Goal: Task Accomplishment & Management: Complete application form

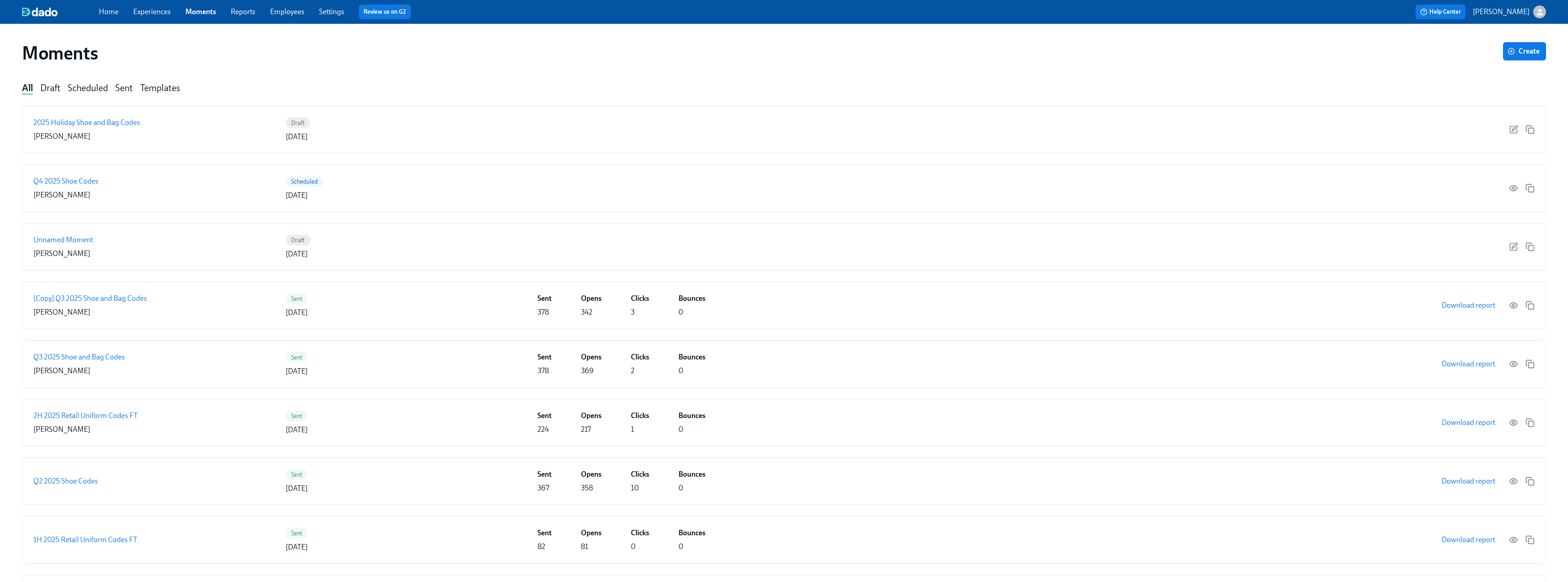
click at [139, 5] on div "Home Experiences Moments Reports Employees Settings Review us on G2" at bounding box center [460, 12] width 724 height 14
click at [141, 9] on link "Experiences" at bounding box center [151, 11] width 38 height 9
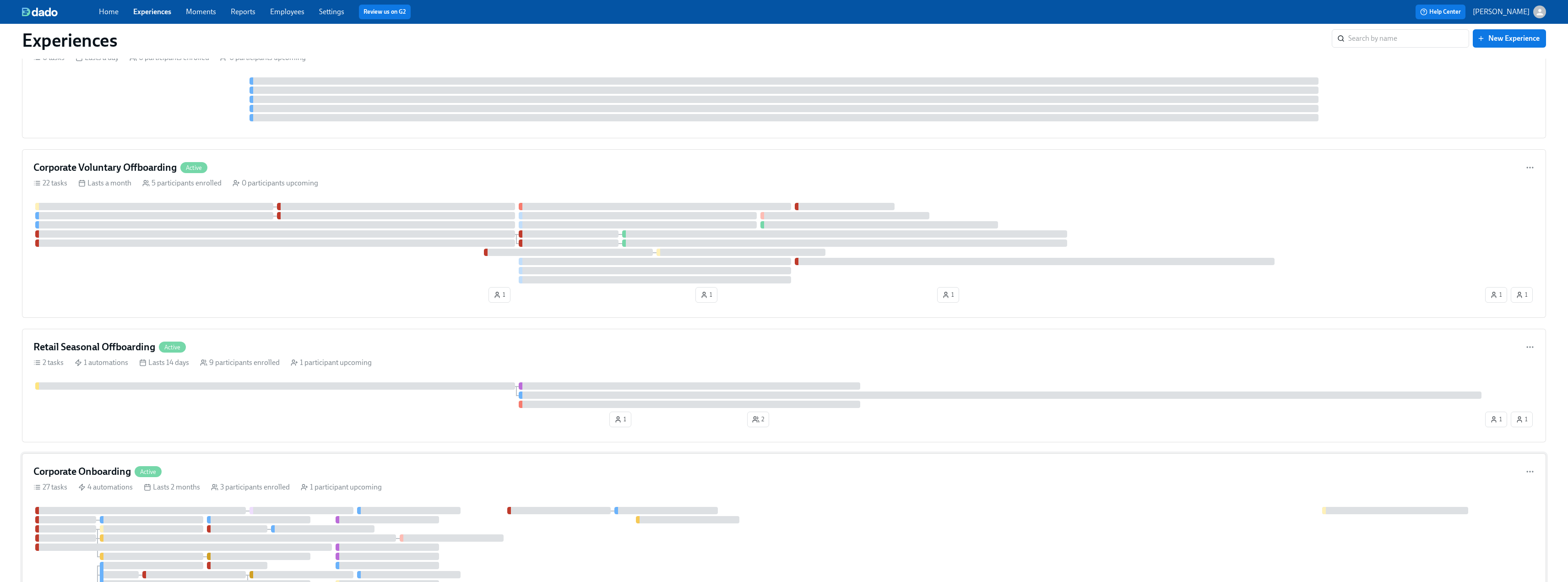
scroll to position [137, 0]
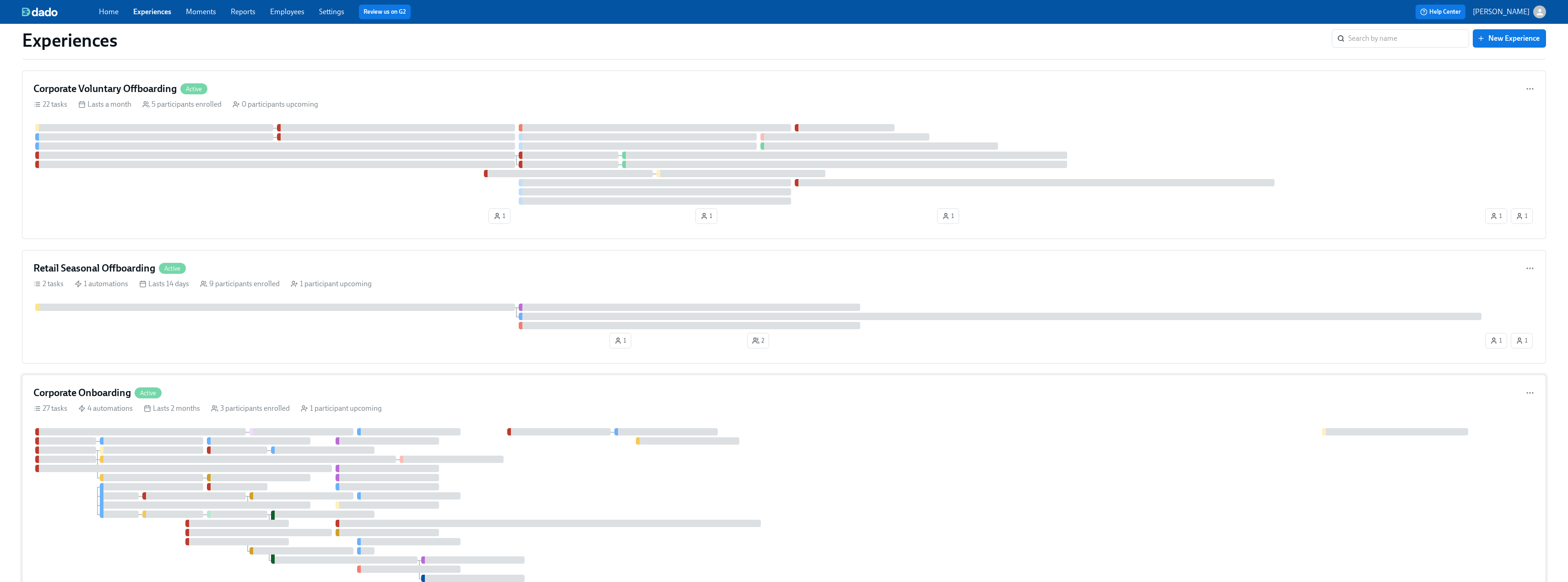
click at [102, 394] on h4 "Corporate Onboarding" at bounding box center [82, 392] width 98 height 14
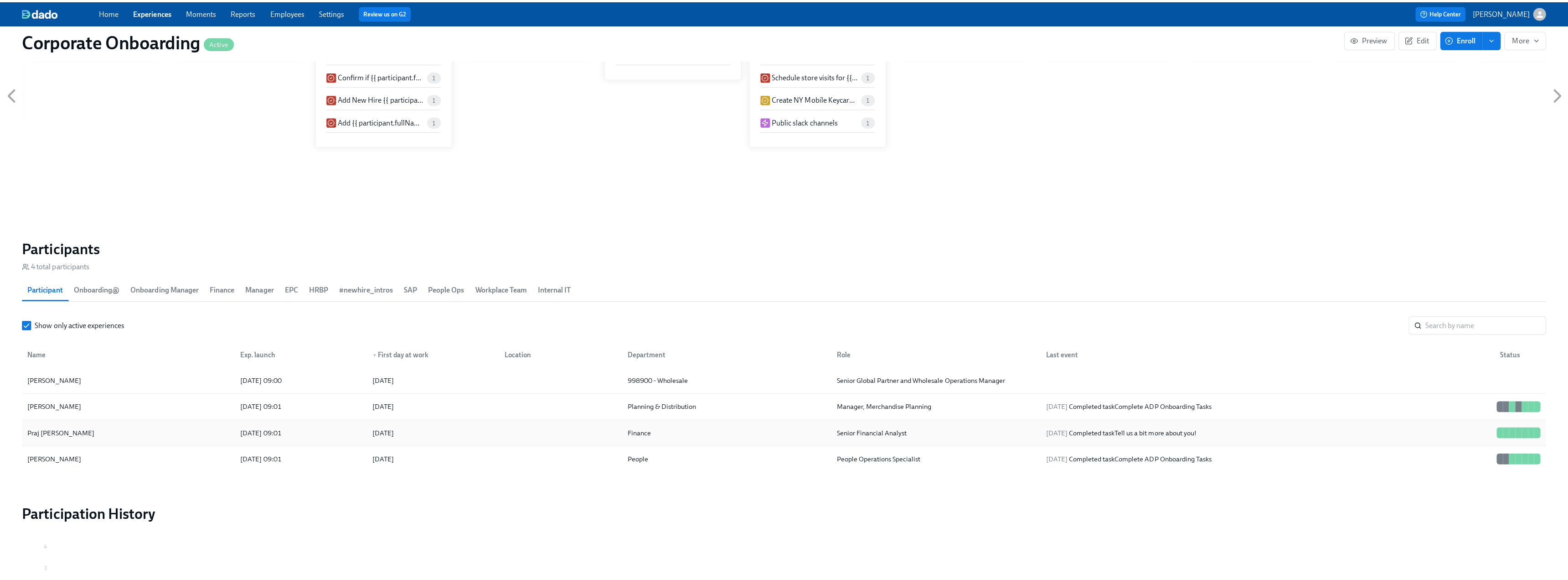
scroll to position [775, 0]
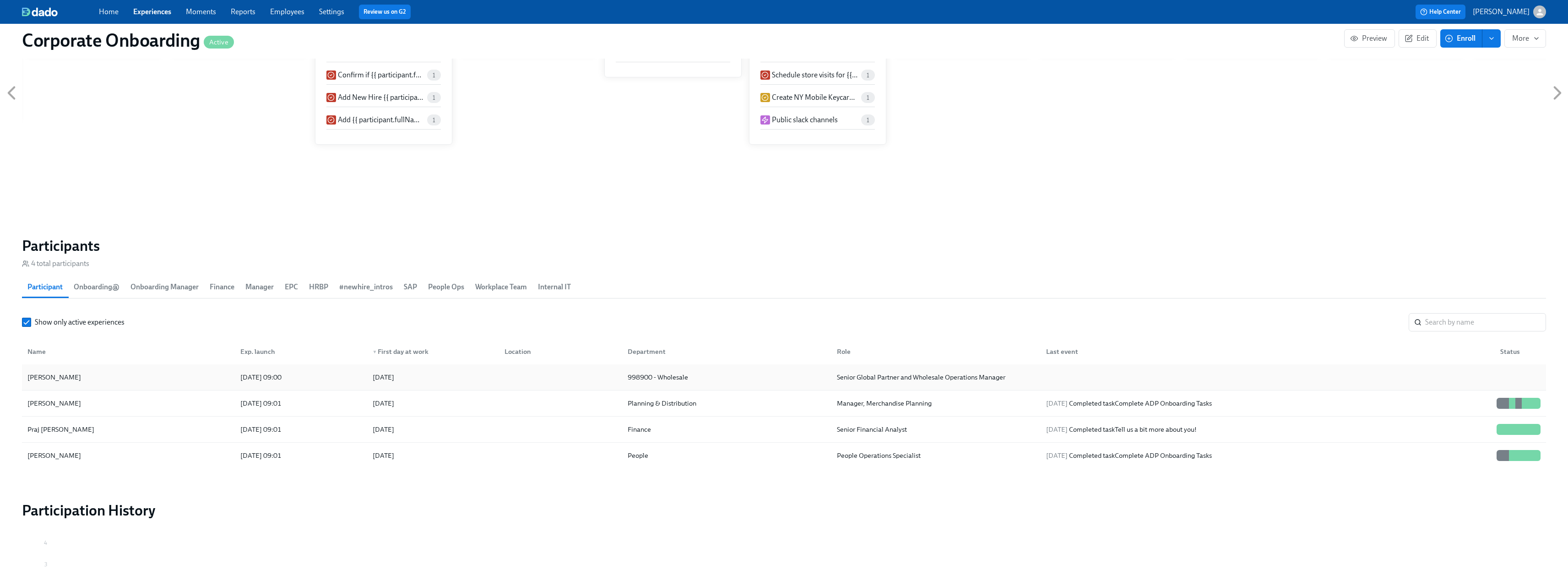
click at [102, 373] on div "[PERSON_NAME]" at bounding box center [128, 377] width 209 height 18
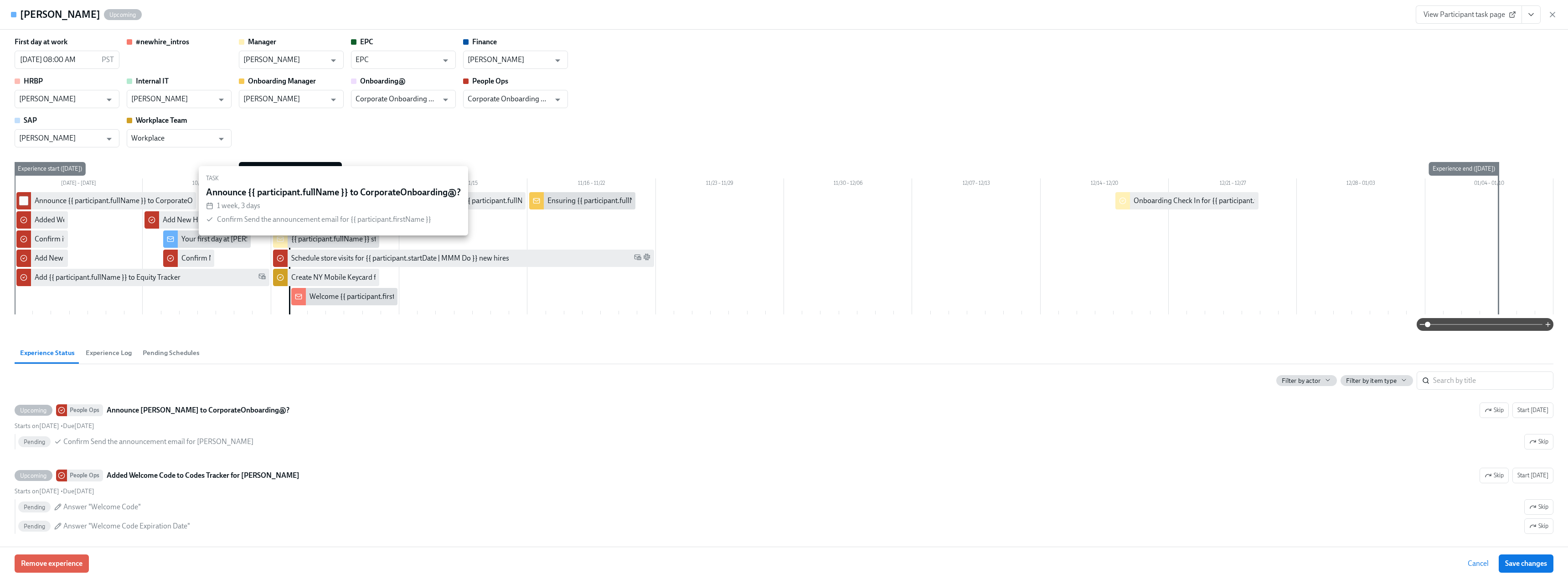
click at [23, 196] on input "checkbox" at bounding box center [24, 200] width 8 height 8
checkbox input "true"
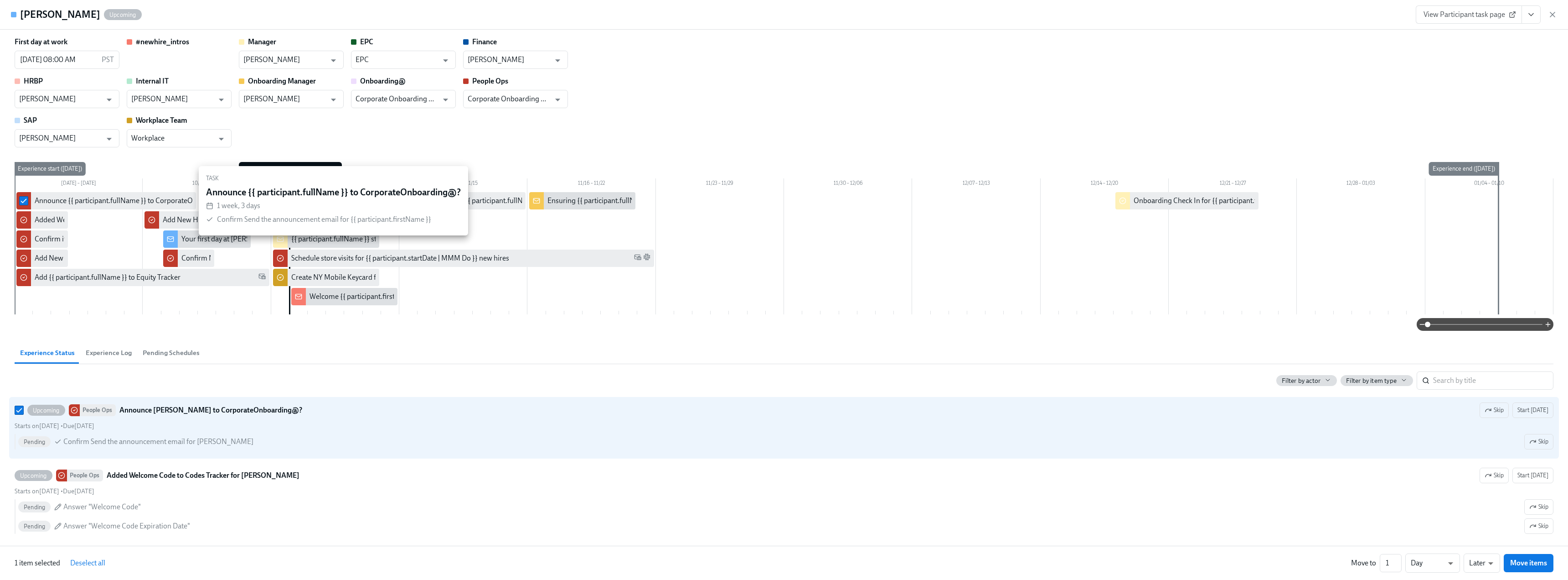
checkbox input "true"
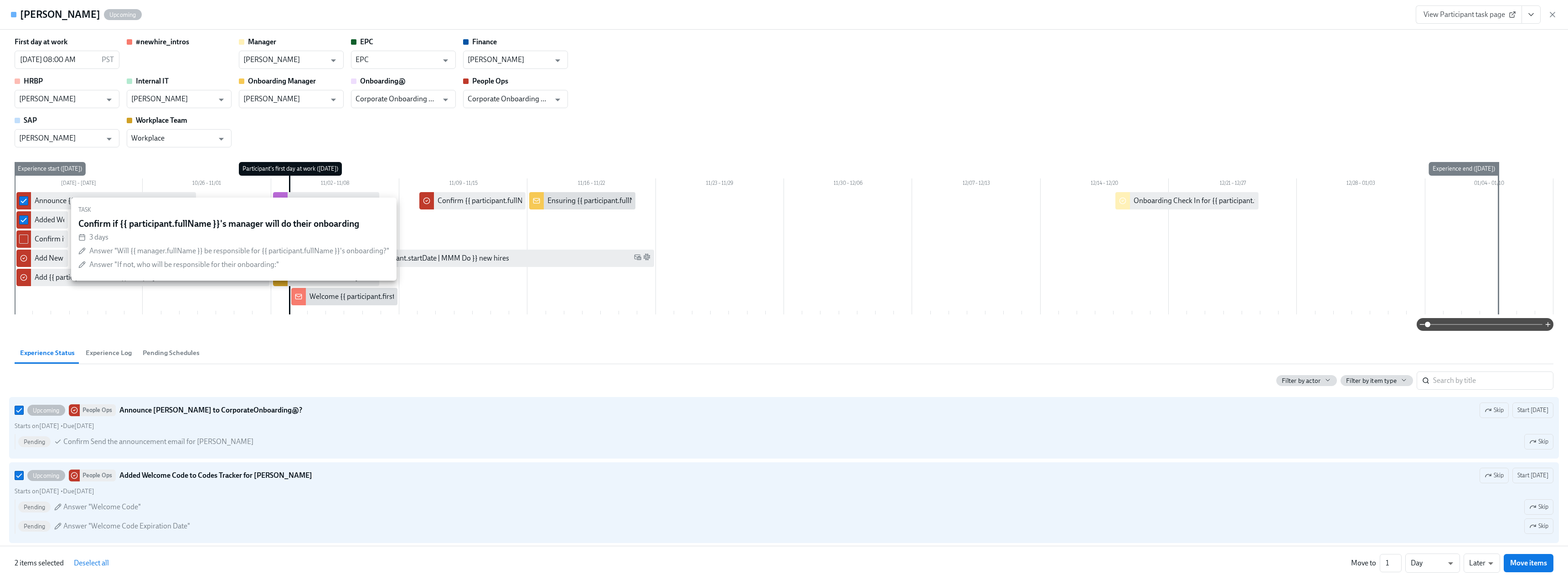
click at [23, 237] on input "checkbox" at bounding box center [24, 239] width 8 height 8
checkbox input "true"
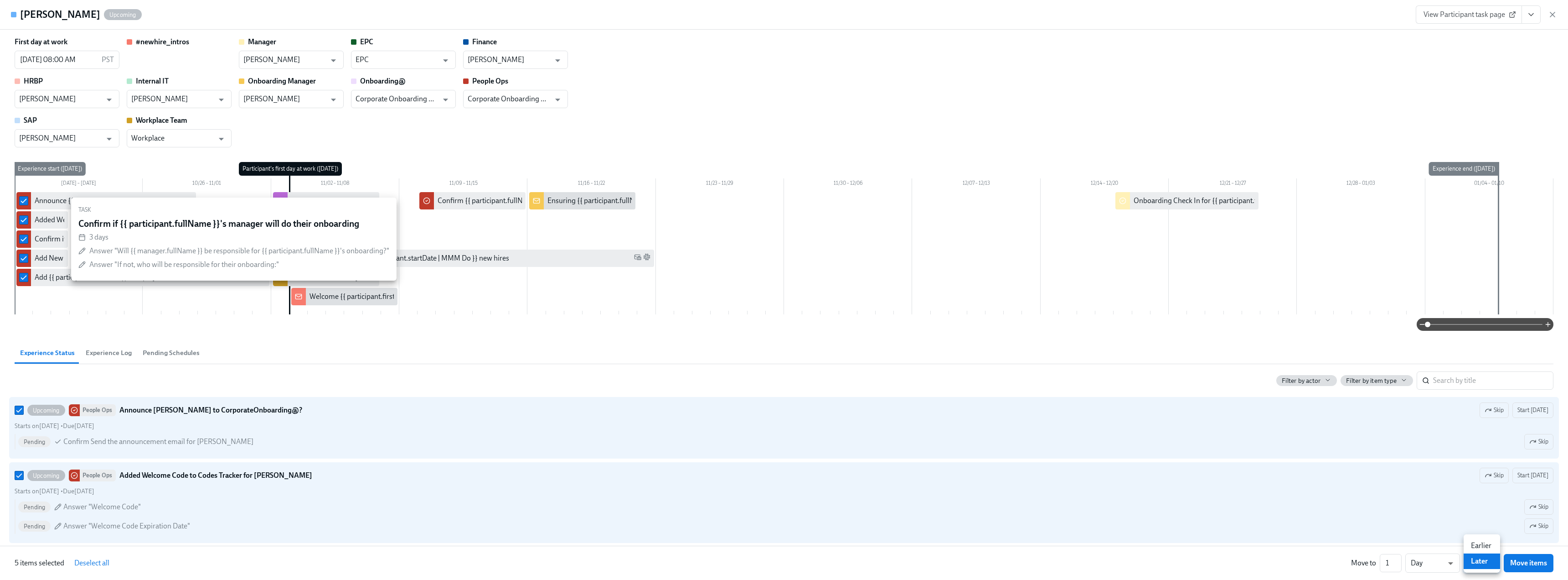
click at [1479, 546] on li "Earlier" at bounding box center [1482, 545] width 37 height 15
type input "earlier"
click at [1433, 561] on li "Week" at bounding box center [1428, 560] width 55 height 15
type input "w"
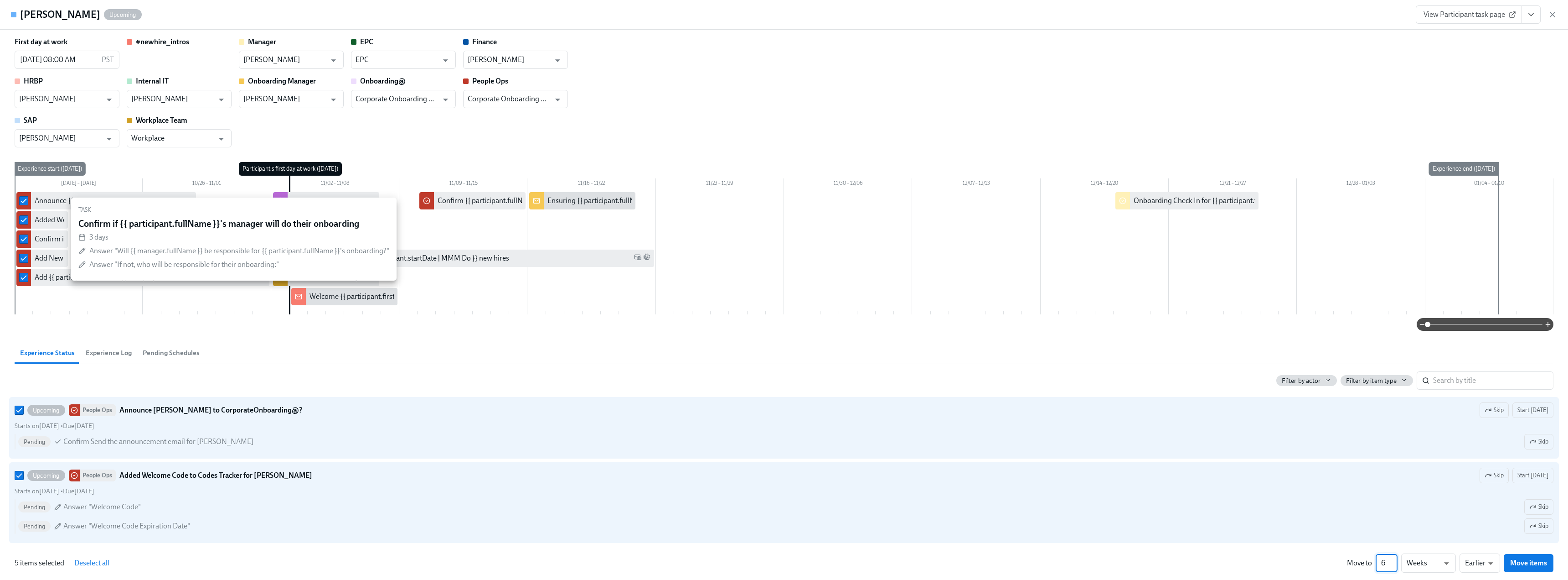
click at [1393, 560] on input "6" at bounding box center [1386, 562] width 22 height 18
click at [1393, 566] on input "5" at bounding box center [1386, 562] width 22 height 18
click at [1393, 566] on input "4" at bounding box center [1386, 562] width 22 height 18
type input "2"
click at [1393, 566] on input "2" at bounding box center [1386, 562] width 22 height 18
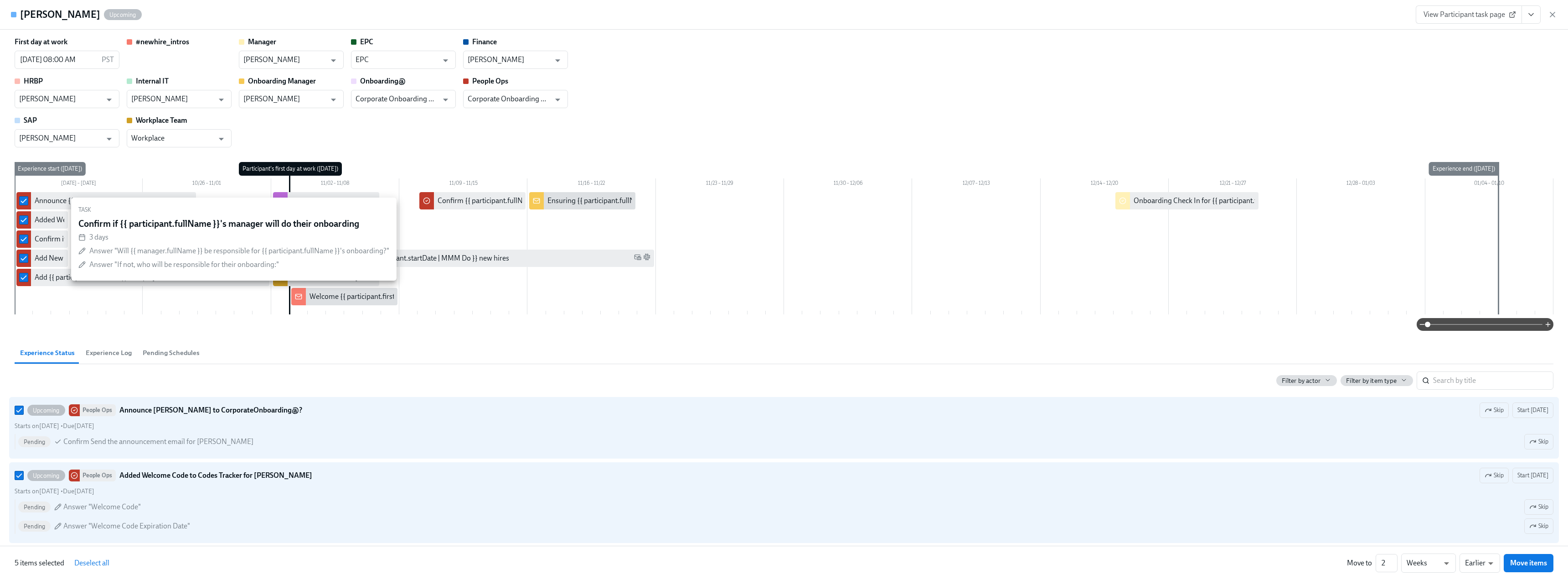
click at [1264, 566] on div "5 items selected Deselect all Move to 2 ​ Weeks w ​ Earlier earlier ​ Move items" at bounding box center [784, 562] width 1568 height 34
click at [1546, 560] on span "Move items" at bounding box center [1529, 562] width 37 height 9
checkbox input "false"
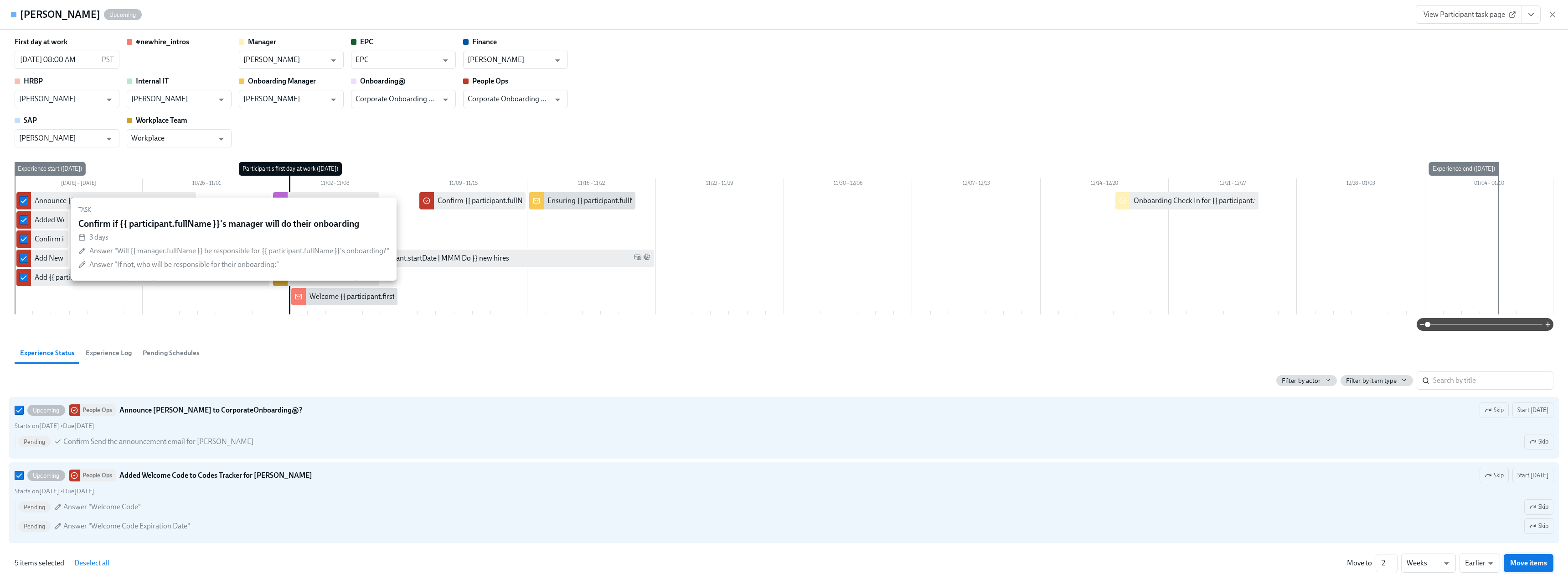
checkbox input "false"
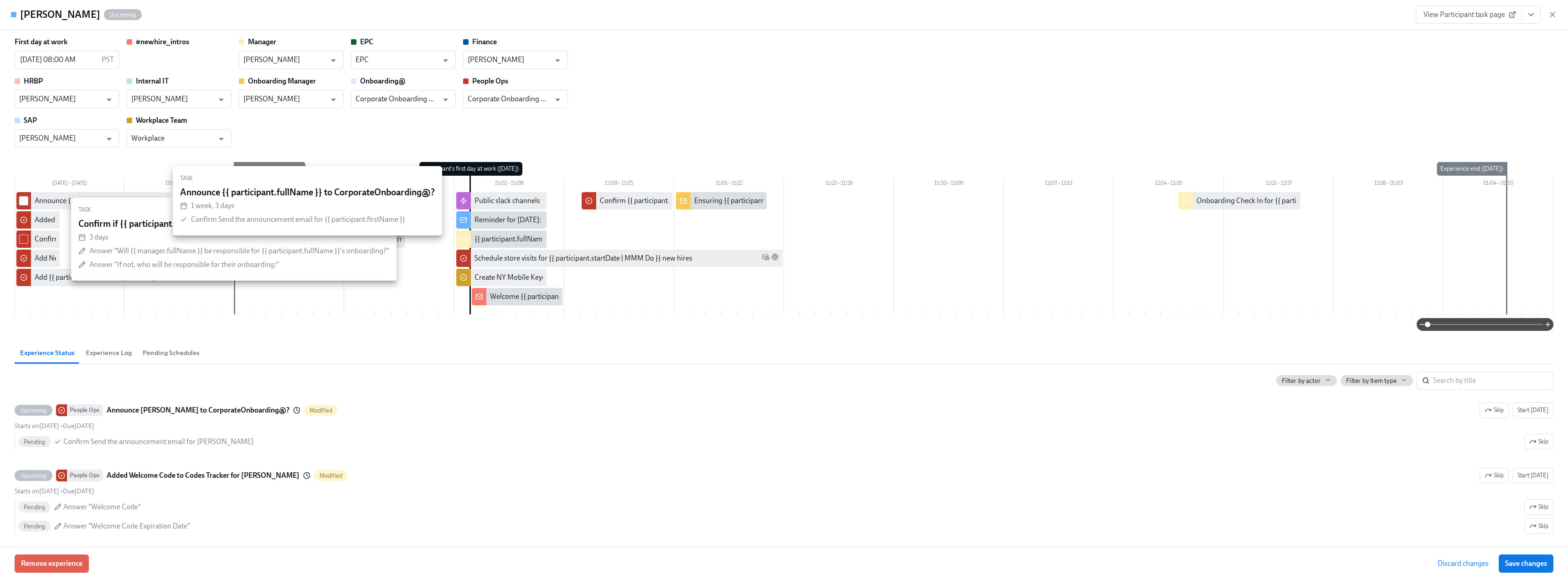
click at [21, 201] on input "checkbox" at bounding box center [24, 200] width 8 height 8
checkbox input "true"
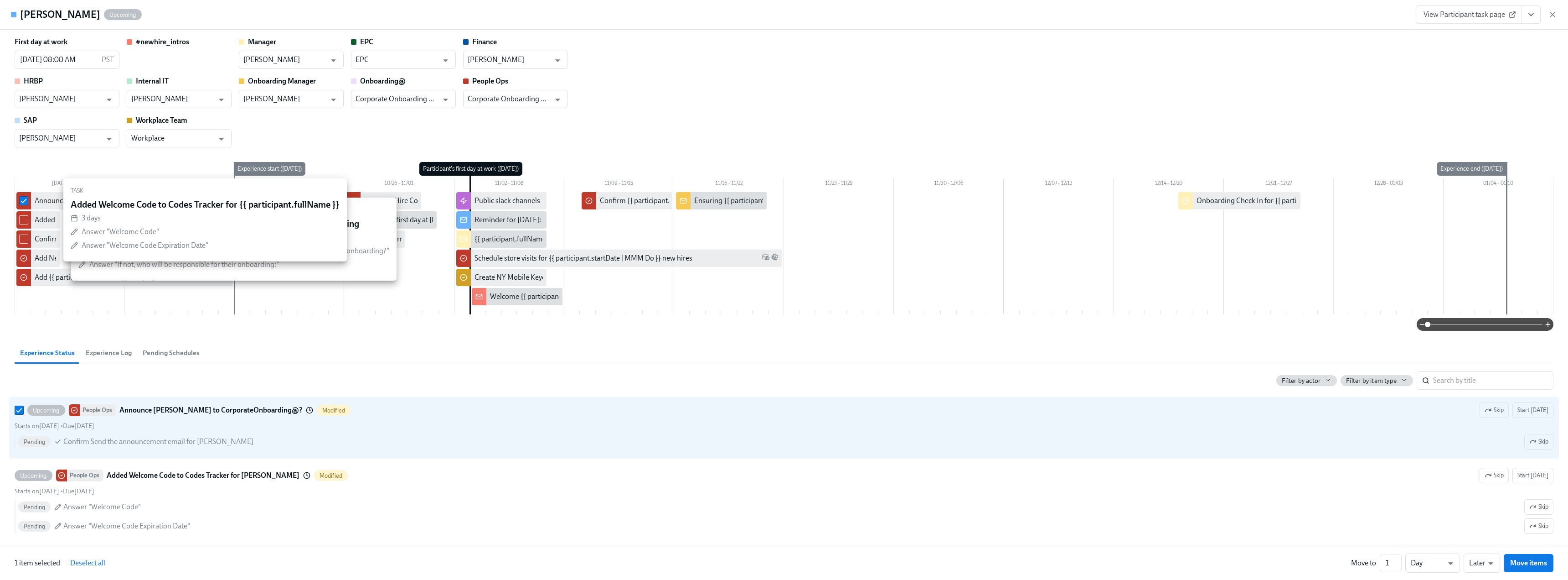
click at [18, 223] on div at bounding box center [24, 220] width 14 height 18
click at [20, 221] on span at bounding box center [23, 219] width 9 height 9
checkbox input "true"
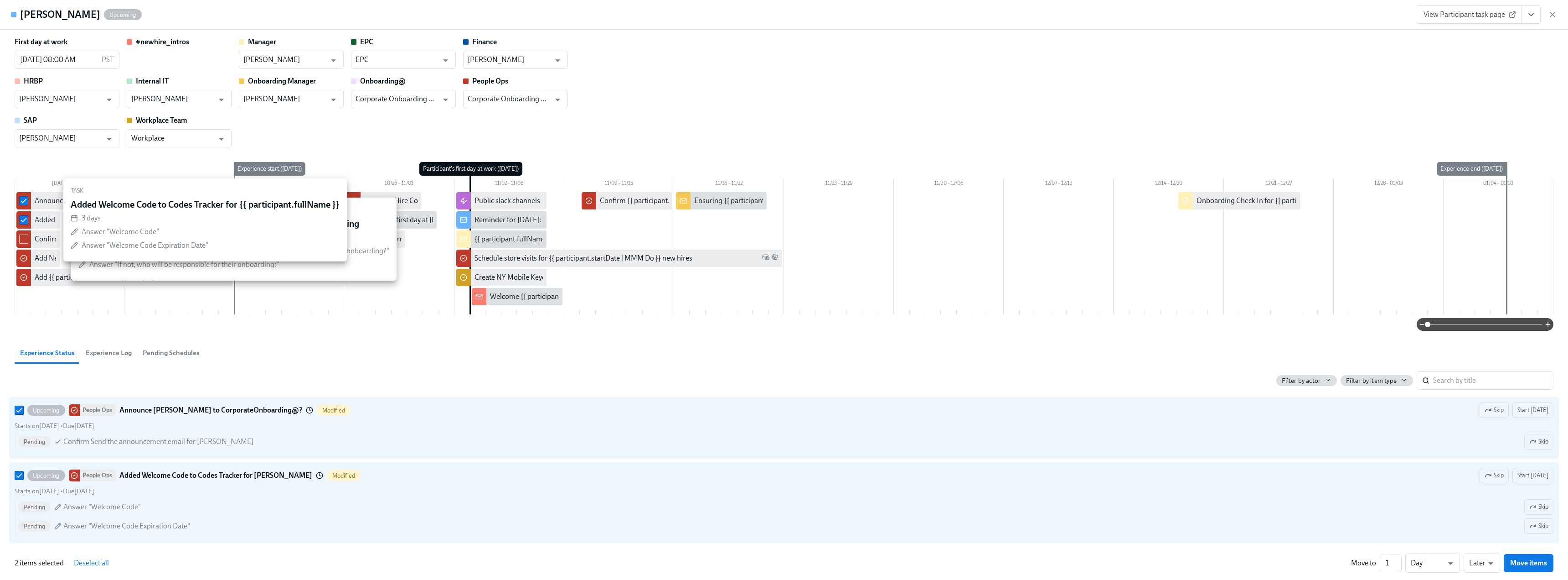
click at [24, 240] on input "checkbox" at bounding box center [24, 239] width 8 height 8
checkbox input "true"
click at [25, 258] on input "checkbox" at bounding box center [24, 258] width 8 height 8
checkbox input "true"
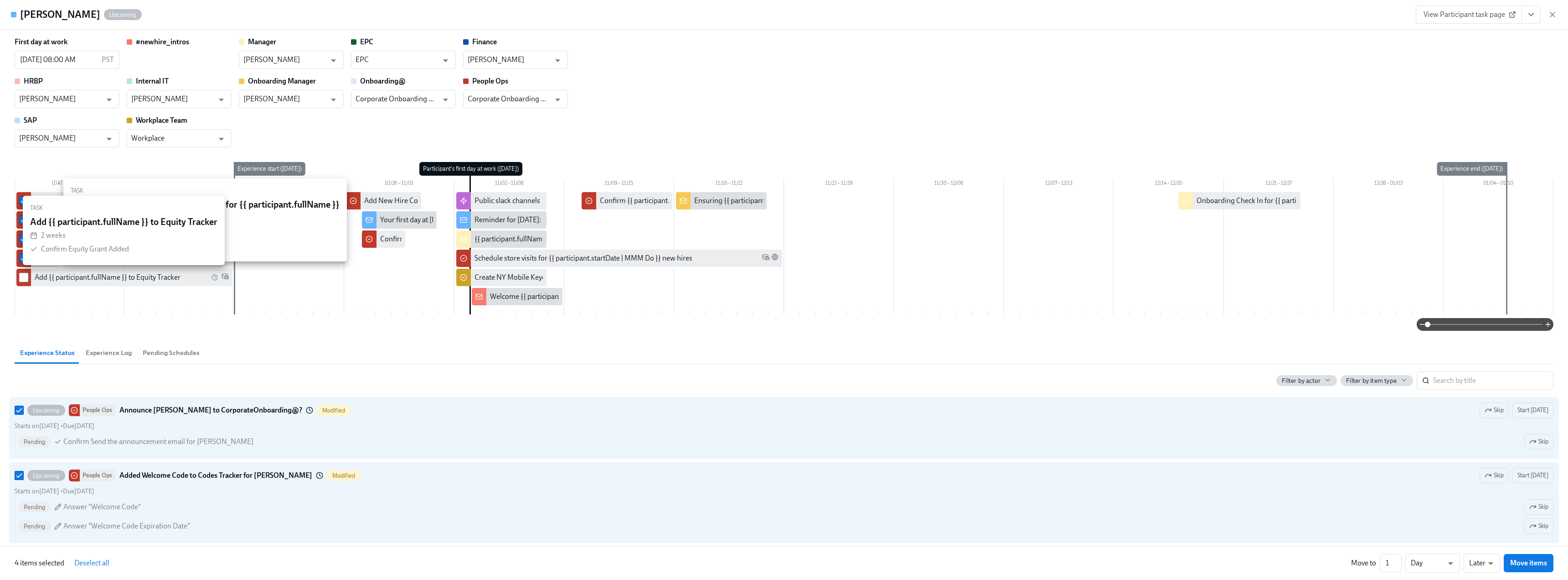
click at [27, 277] on input "checkbox" at bounding box center [24, 277] width 8 height 8
checkbox input "true"
click at [1484, 546] on li "Earlier" at bounding box center [1482, 545] width 37 height 15
type input "earlier"
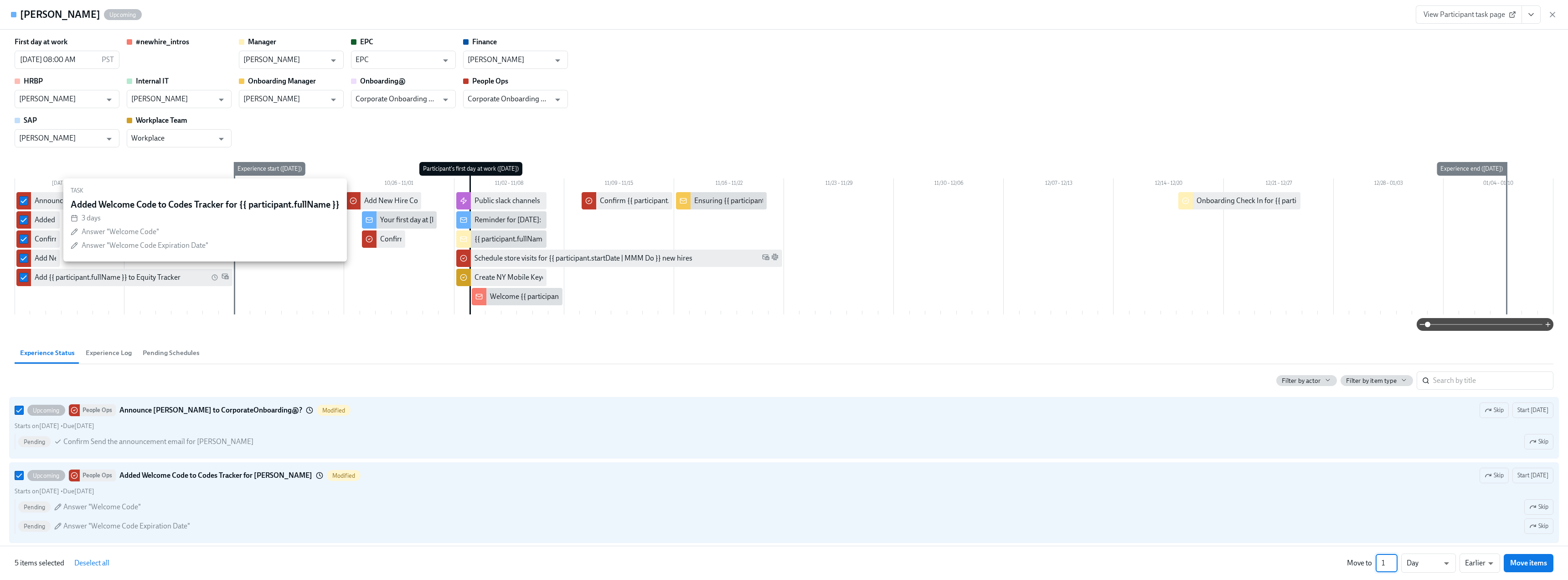
click at [1395, 566] on input "1" at bounding box center [1386, 562] width 22 height 18
click at [1394, 560] on input "2" at bounding box center [1386, 562] width 22 height 18
click at [1394, 560] on input "3" at bounding box center [1386, 562] width 22 height 18
click at [1394, 560] on input "6" at bounding box center [1386, 562] width 22 height 18
click at [1394, 560] on input "8" at bounding box center [1386, 562] width 22 height 18
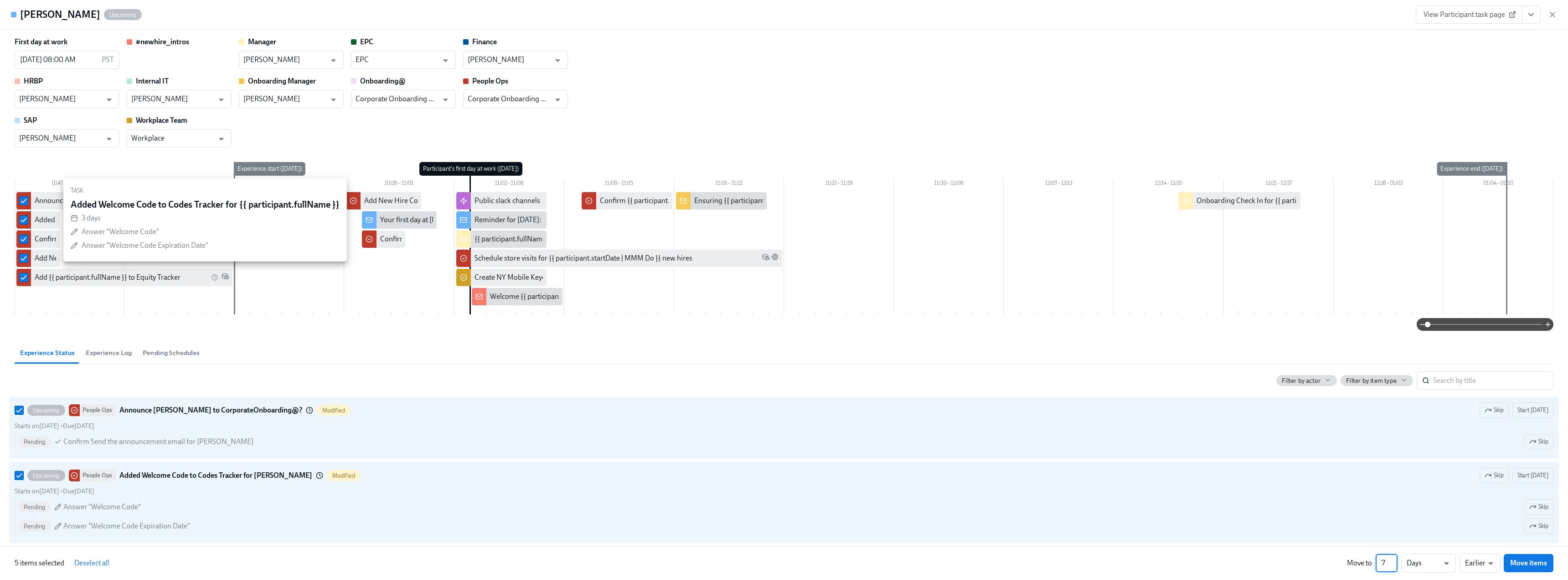
click at [1394, 566] on input "7" at bounding box center [1386, 562] width 22 height 18
click at [1394, 566] on input "6" at bounding box center [1386, 562] width 22 height 18
click at [1394, 566] on input "4" at bounding box center [1386, 562] width 22 height 18
type input "5"
click at [1395, 559] on input "5" at bounding box center [1386, 562] width 22 height 18
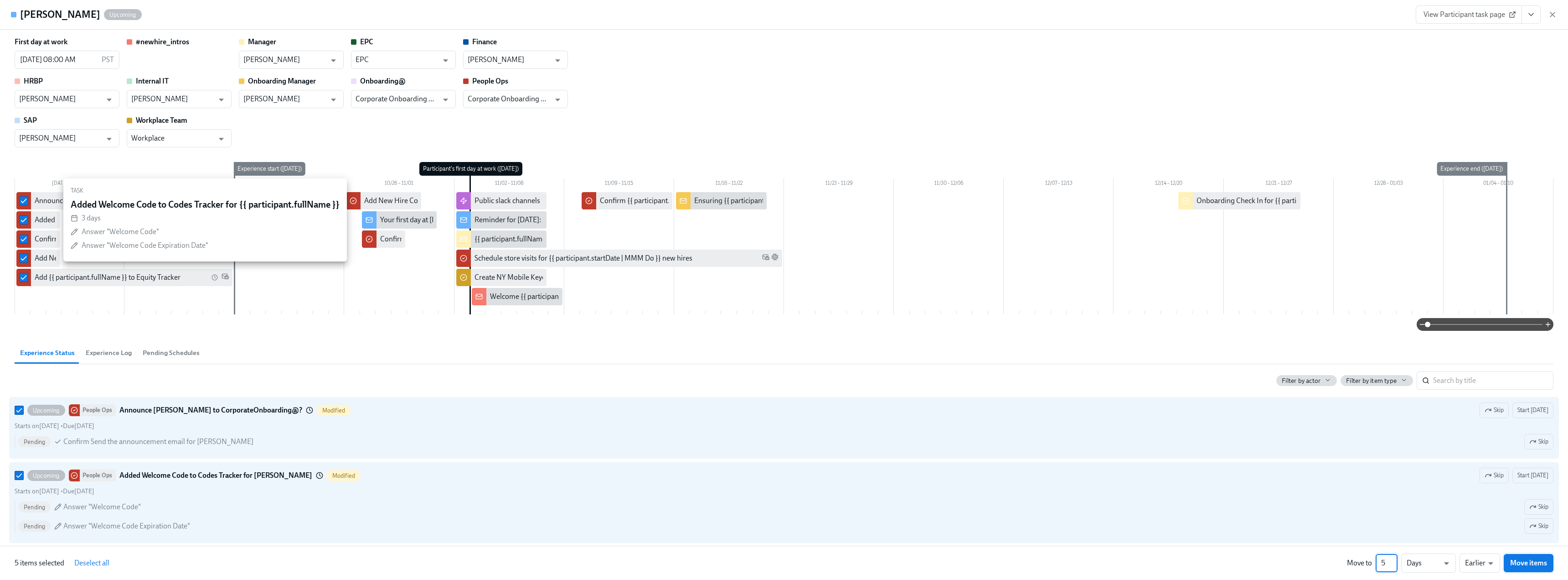
click at [1520, 565] on span "Move items" at bounding box center [1529, 562] width 37 height 9
checkbox input "false"
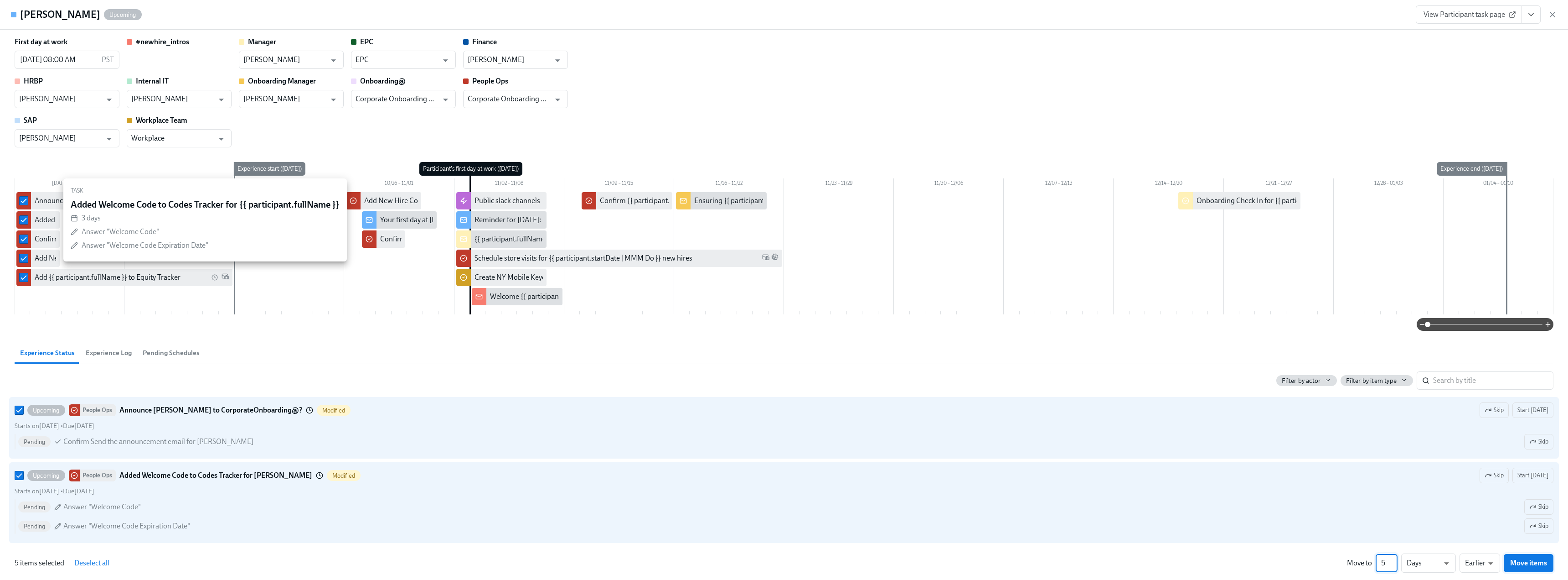
checkbox input "false"
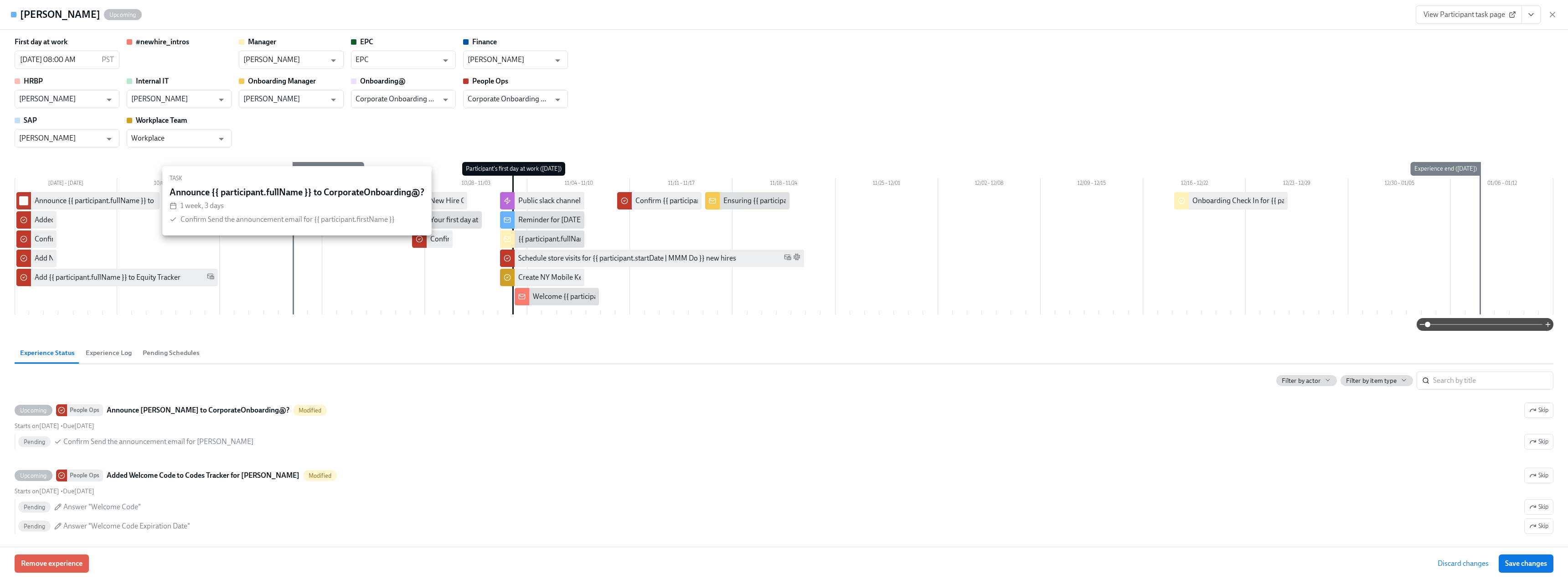
click at [24, 201] on input "checkbox" at bounding box center [24, 200] width 8 height 8
checkbox input "true"
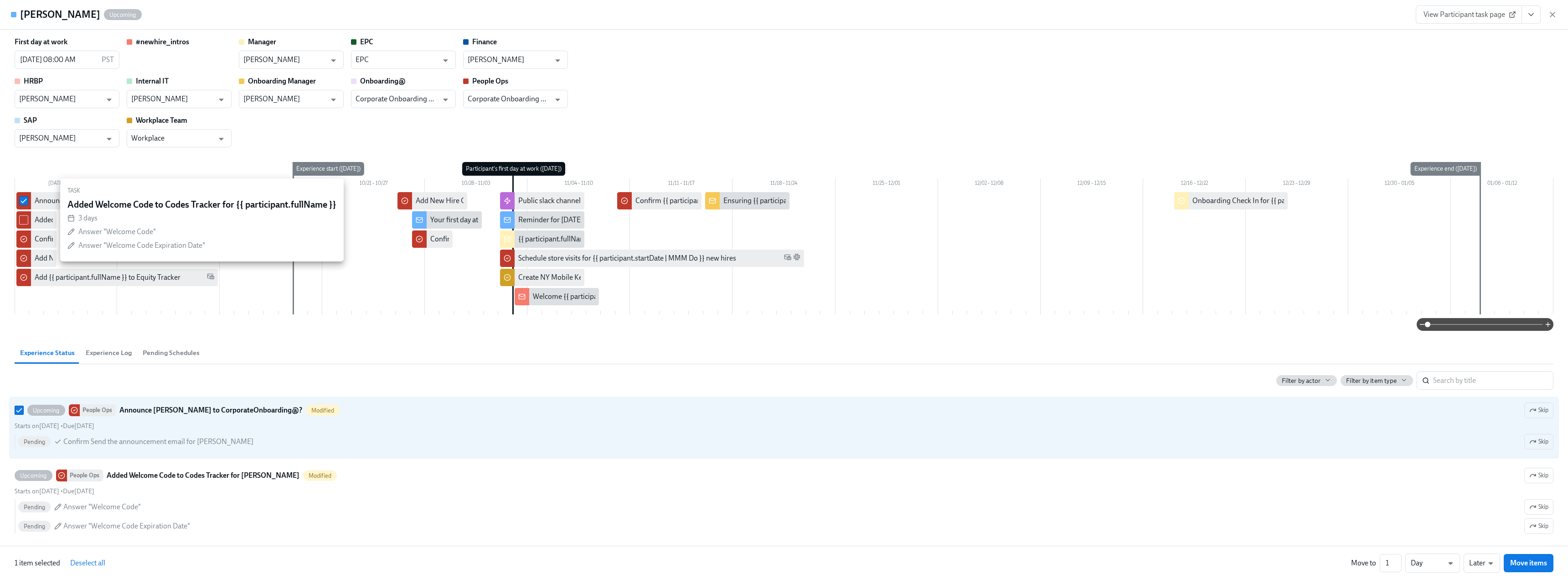
click at [22, 220] on input "checkbox" at bounding box center [24, 219] width 8 height 8
checkbox input "true"
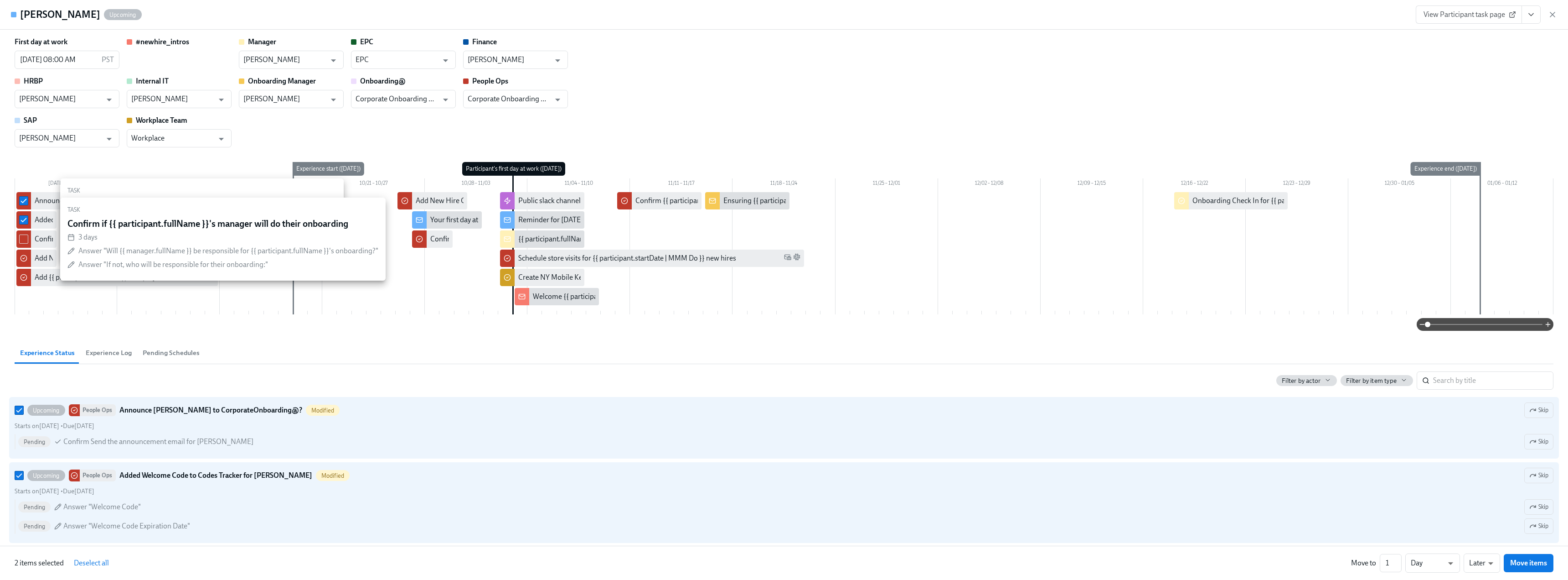
click at [23, 237] on input "checkbox" at bounding box center [24, 239] width 8 height 8
checkbox input "true"
click at [24, 259] on input "checkbox" at bounding box center [24, 258] width 8 height 8
checkbox input "true"
click at [24, 276] on input "checkbox" at bounding box center [24, 277] width 8 height 8
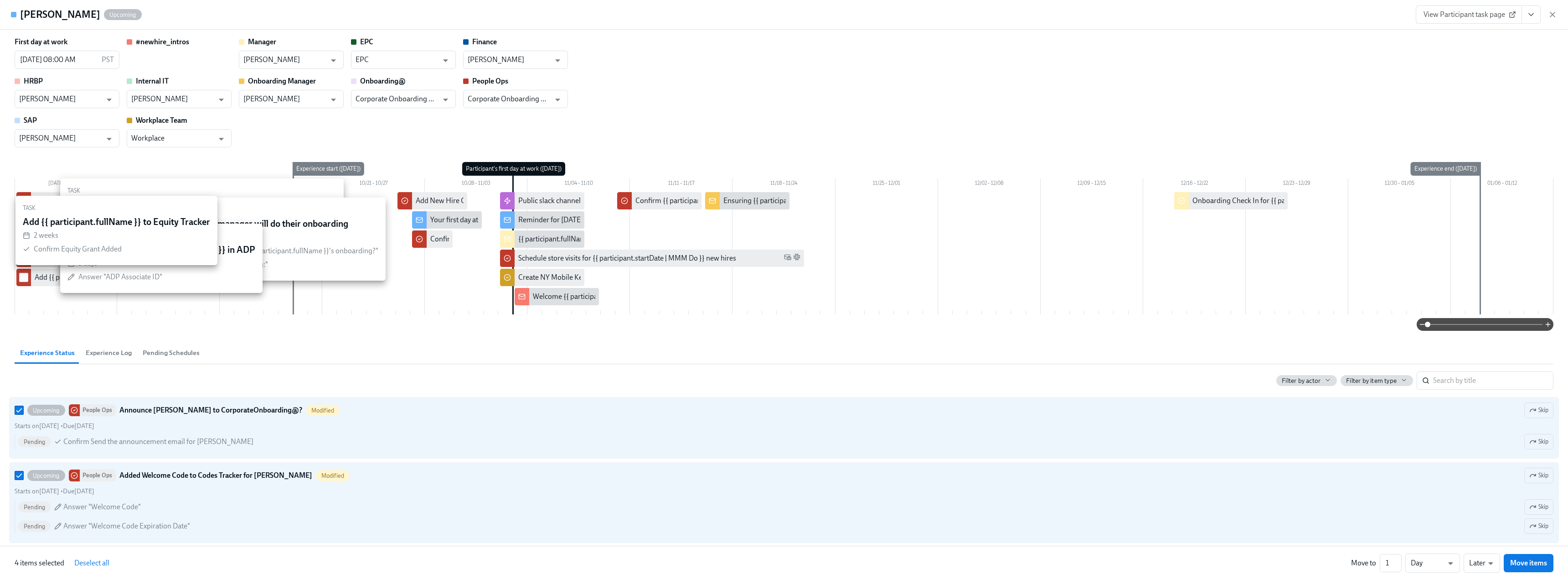
checkbox input "true"
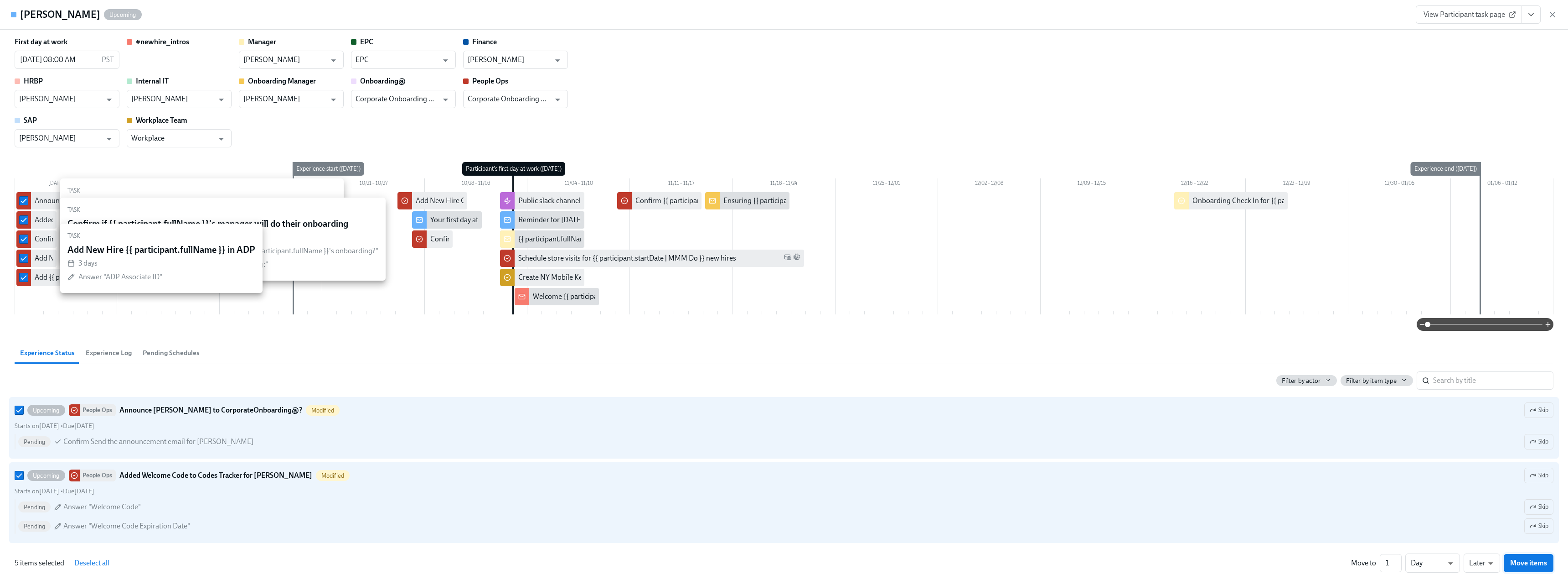
click at [1541, 564] on span "Move items" at bounding box center [1529, 562] width 37 height 9
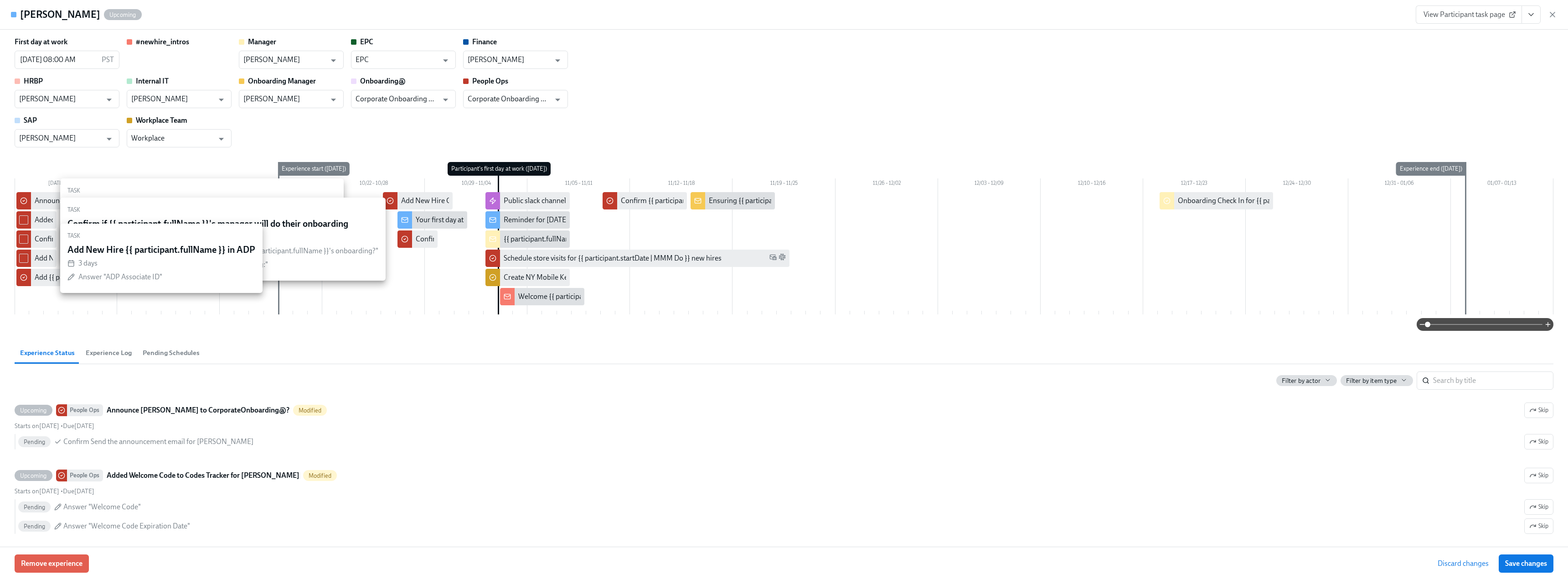
checkbox input "false"
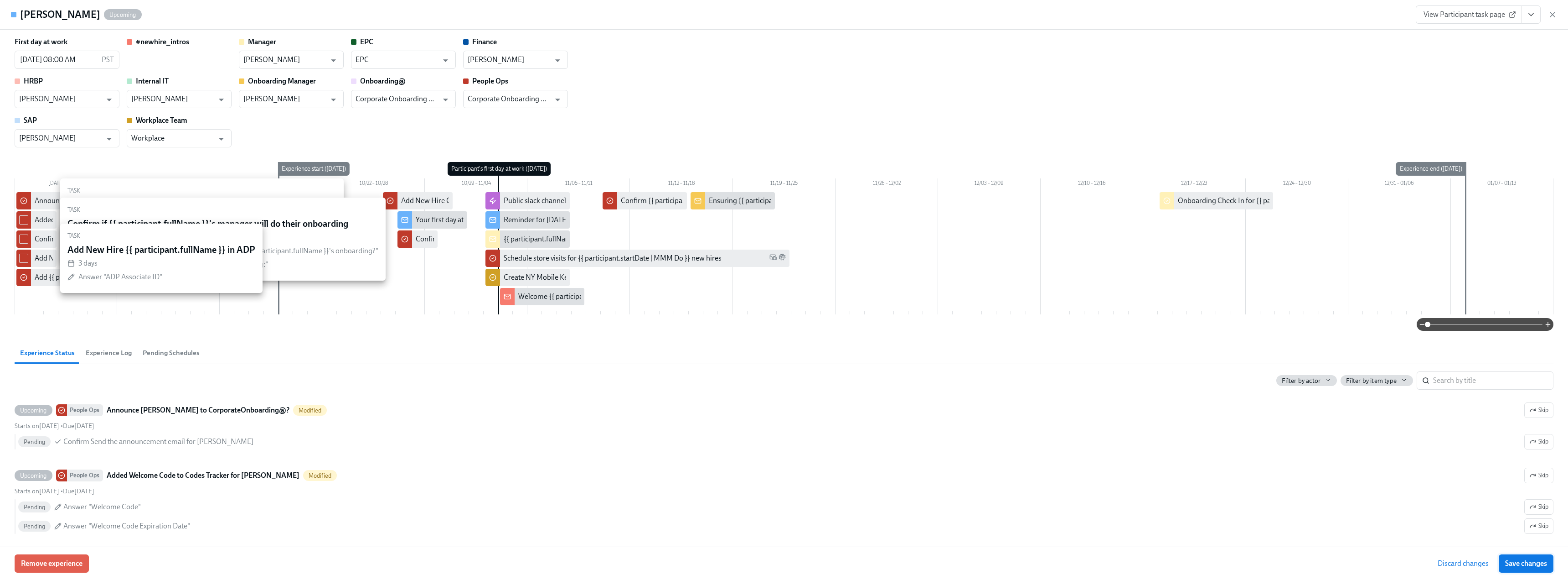
click at [1533, 562] on span "Save changes" at bounding box center [1526, 562] width 42 height 9
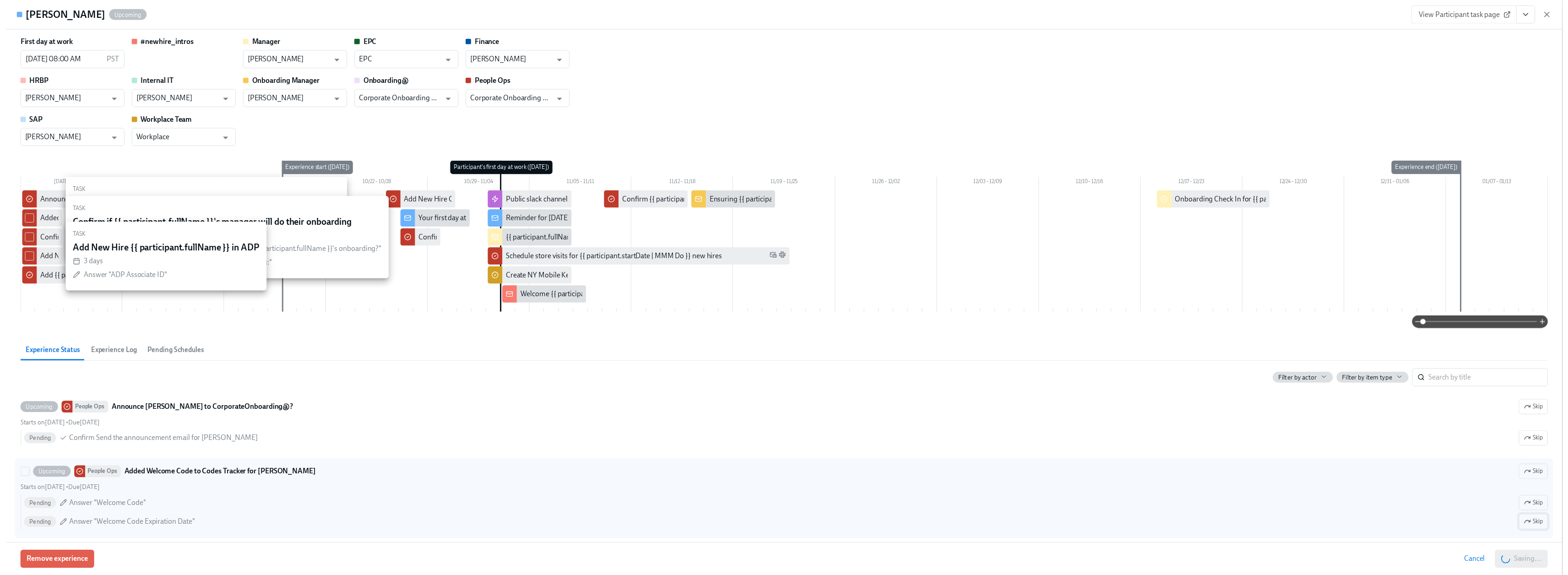
scroll to position [0, 3243]
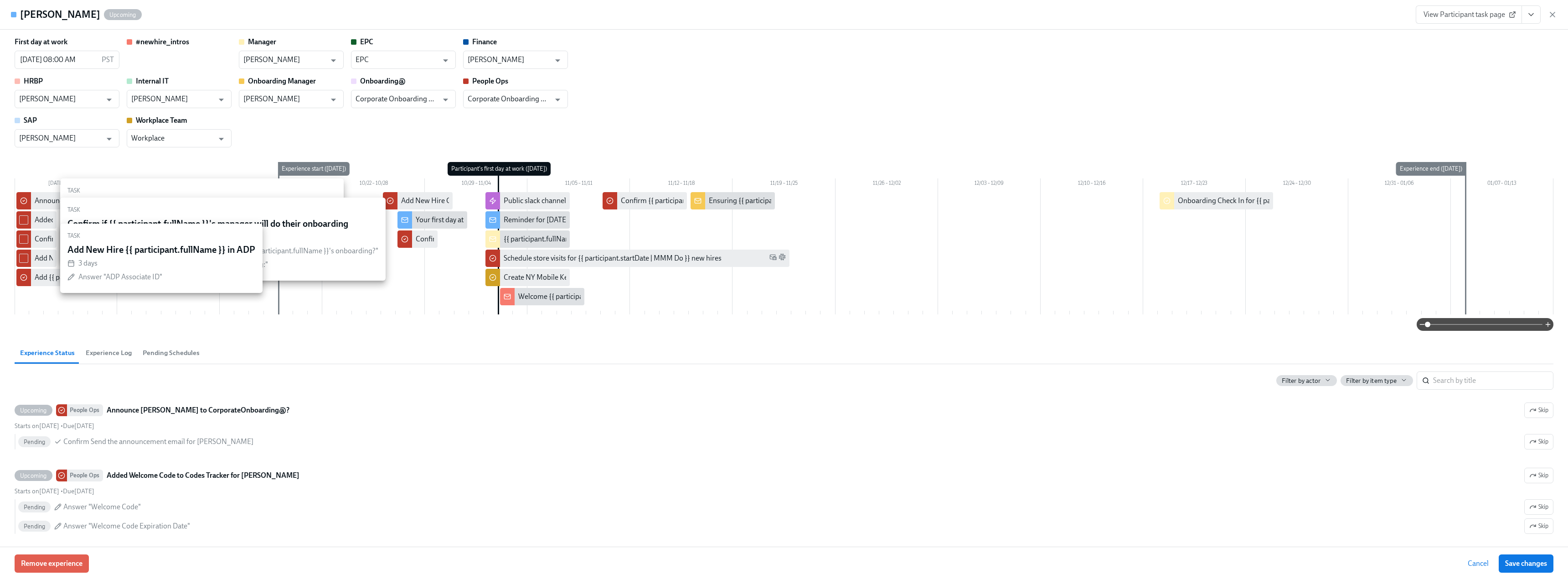
drag, startPoint x: 1541, startPoint y: 564, endPoint x: 1476, endPoint y: 89, distance: 479.4
click at [1541, 564] on span "Save changes" at bounding box center [1526, 562] width 42 height 9
click at [1555, 15] on icon "button" at bounding box center [1552, 14] width 9 height 9
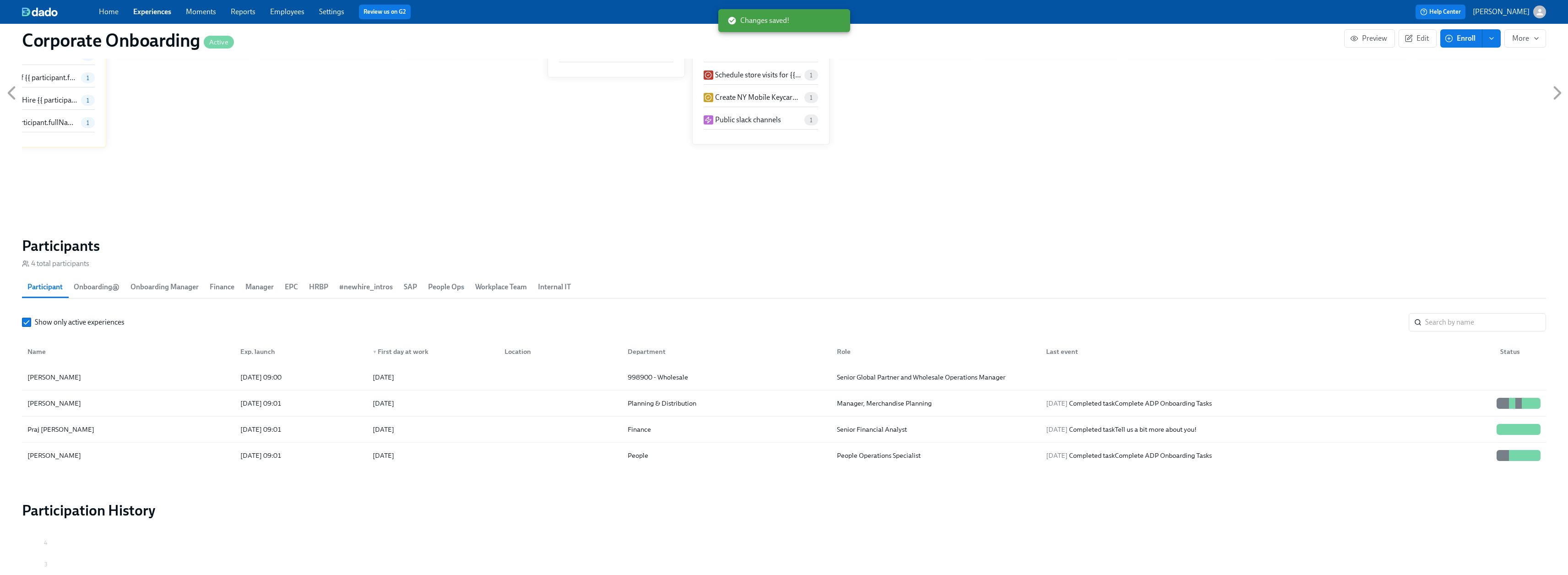
scroll to position [0, 3243]
click at [106, 13] on link "Home" at bounding box center [108, 11] width 20 height 9
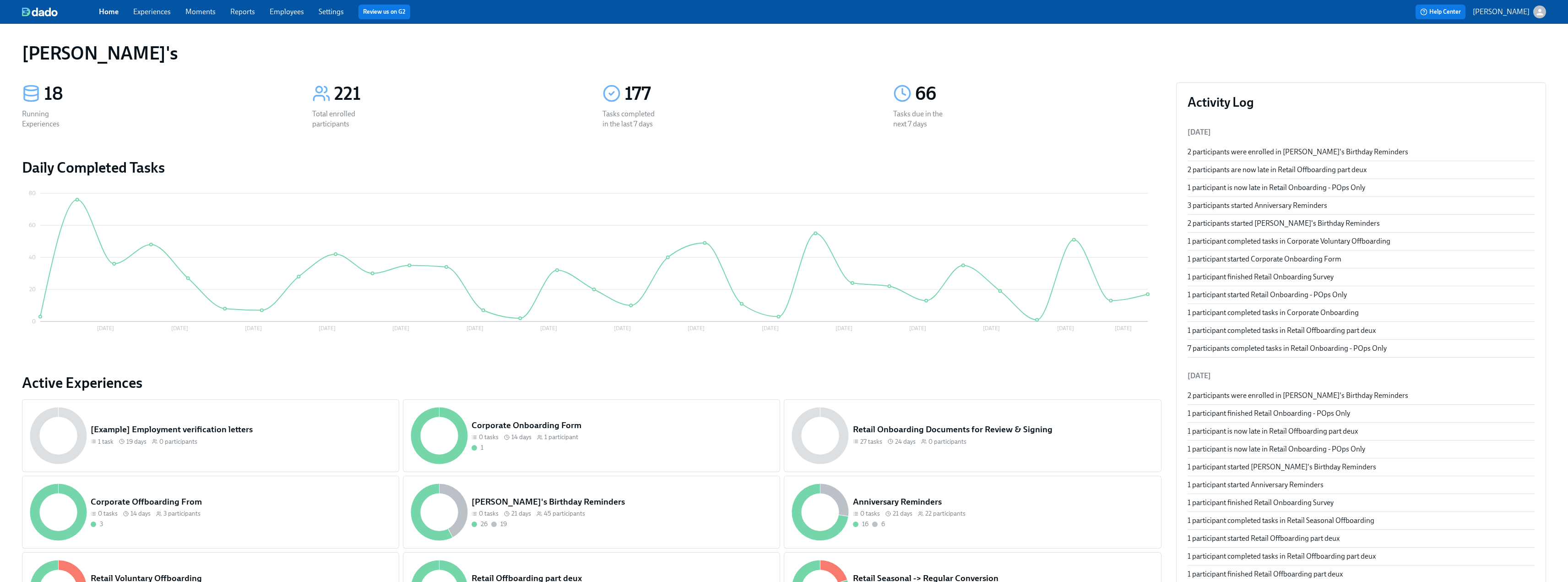
click at [148, 12] on link "Experiences" at bounding box center [151, 11] width 38 height 9
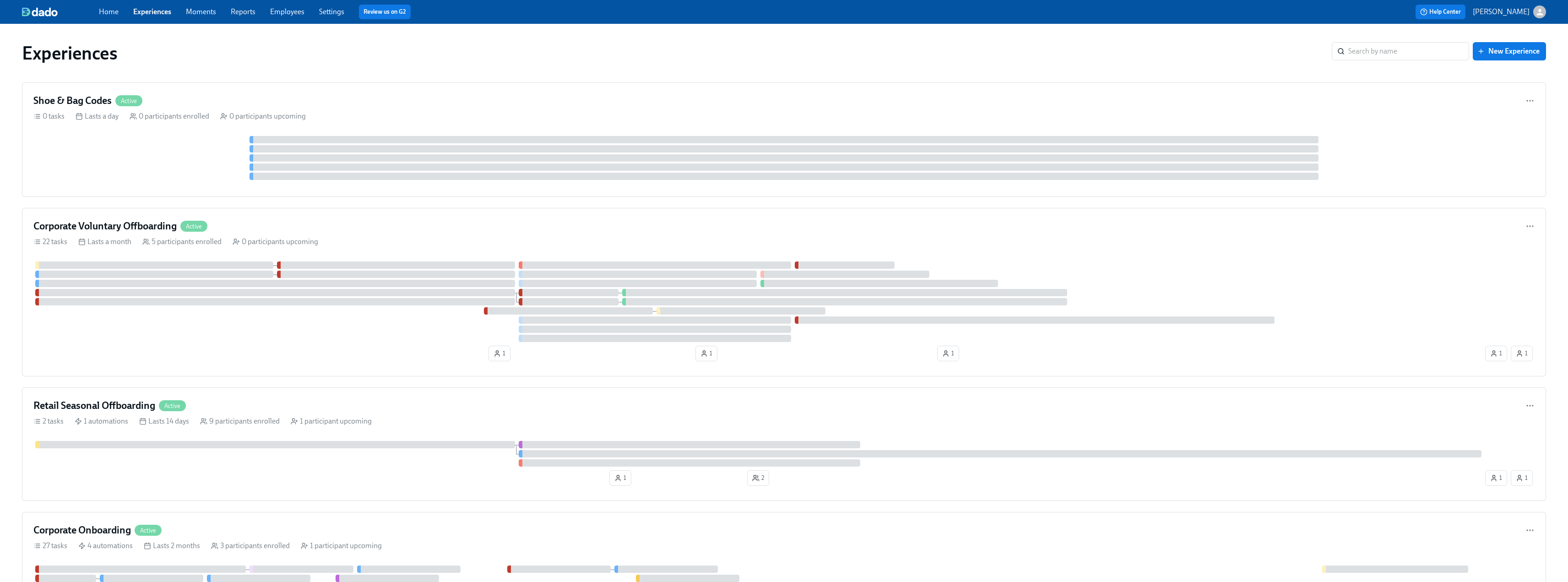
click at [155, 10] on link "Experiences" at bounding box center [151, 11] width 38 height 9
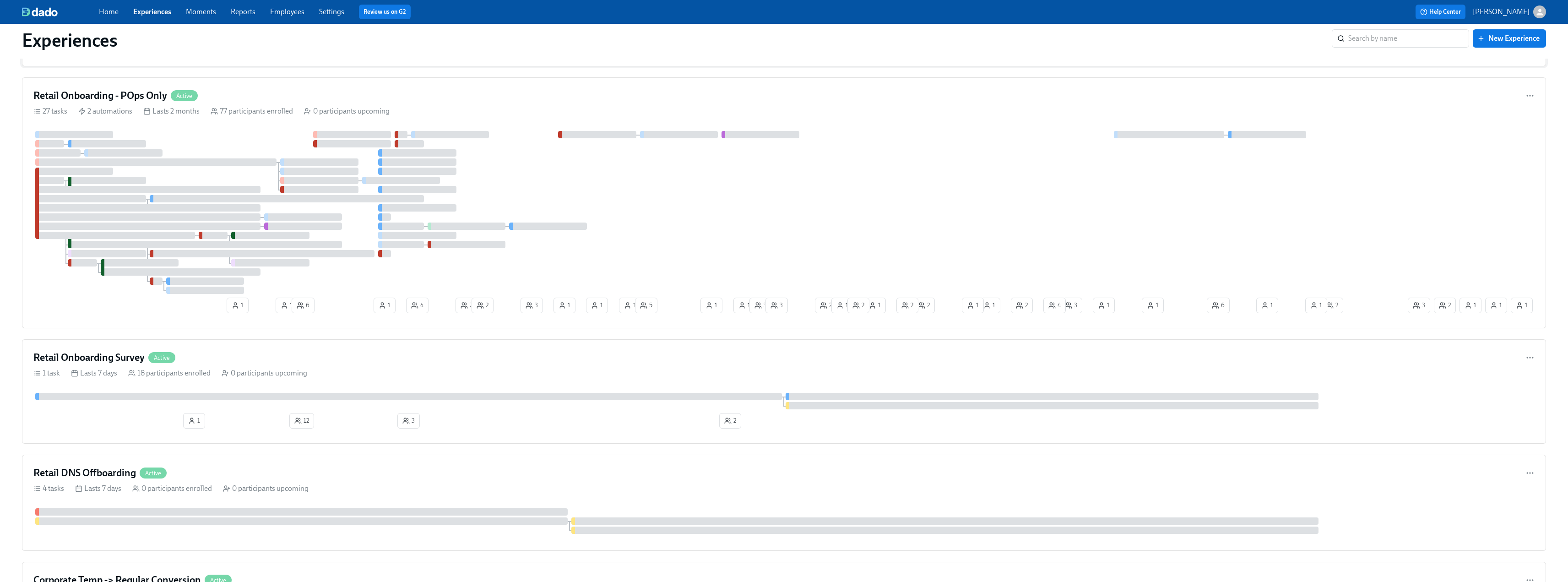
scroll to position [915, 0]
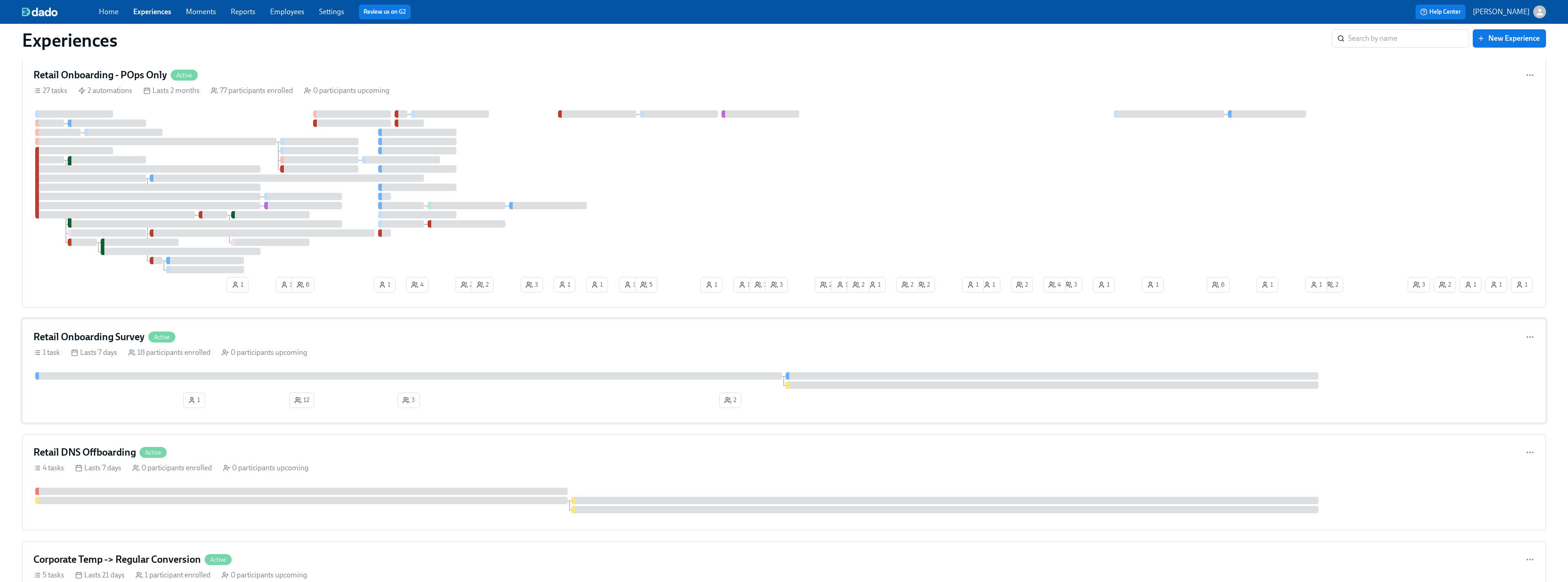
click at [99, 336] on h4 "Retail Onboarding Survey" at bounding box center [89, 336] width 111 height 14
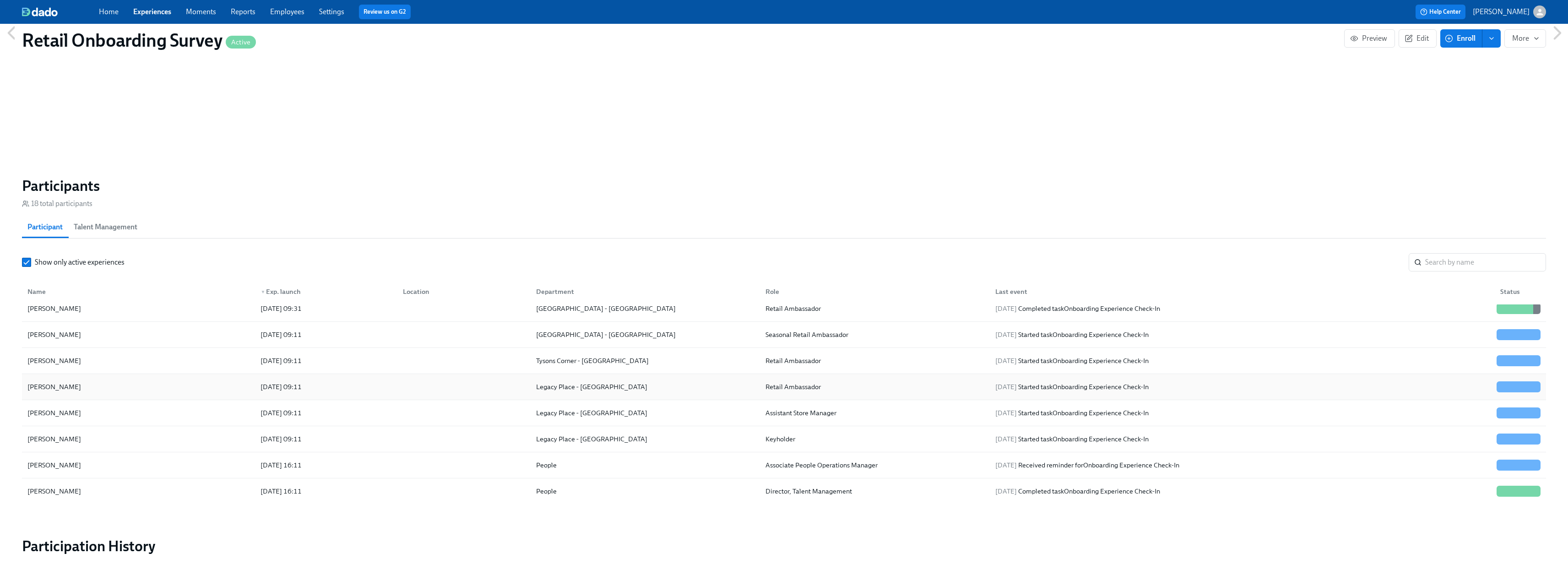
scroll to position [595, 0]
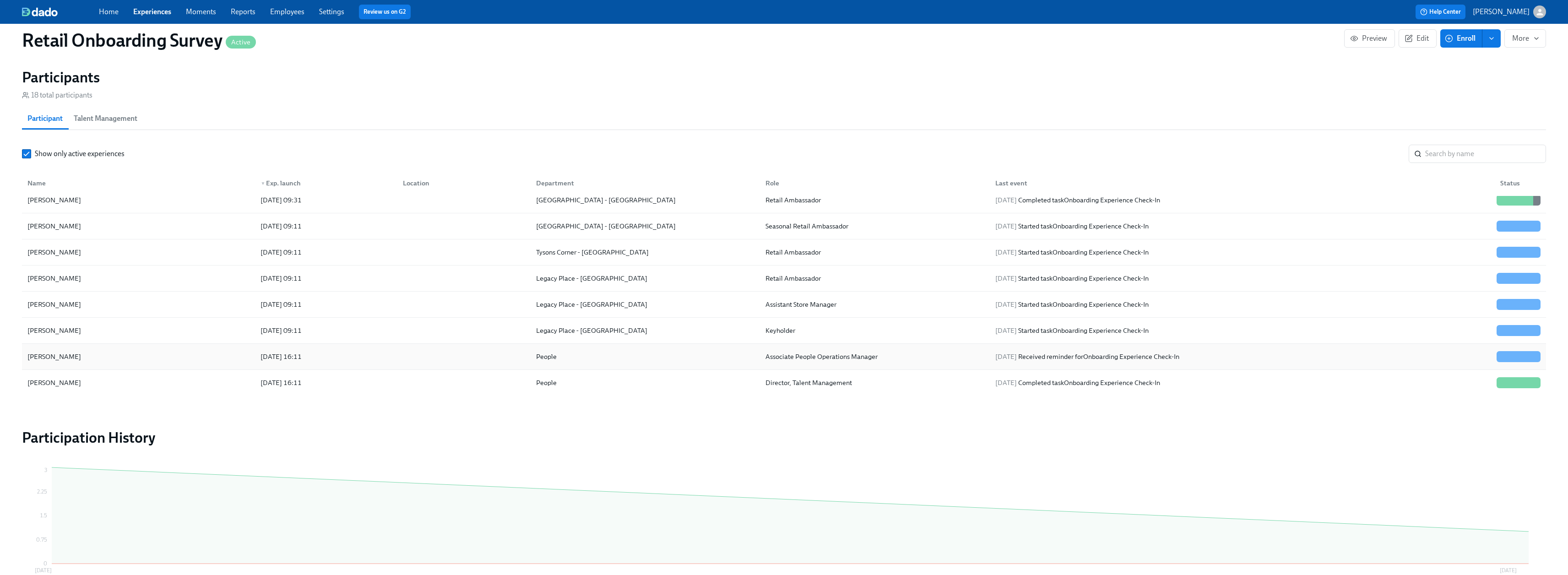
click at [108, 359] on div "[PERSON_NAME]" at bounding box center [139, 356] width 229 height 18
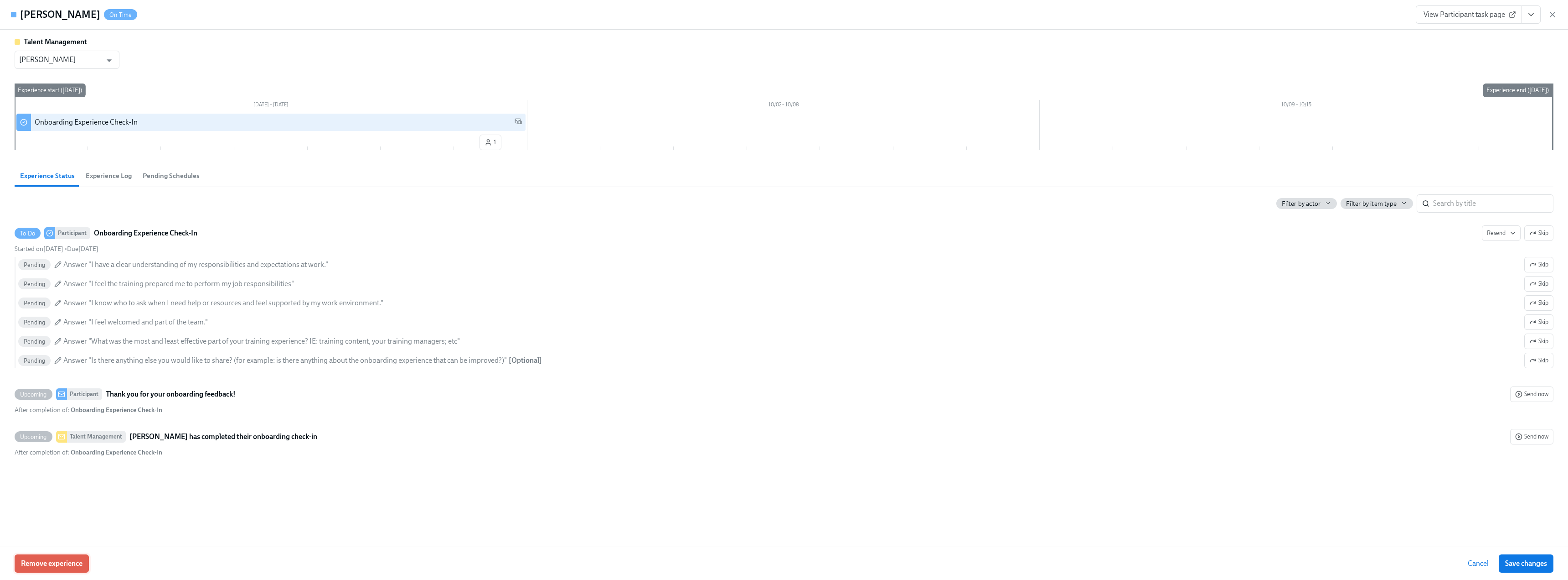
click at [62, 566] on span "Remove experience" at bounding box center [51, 562] width 61 height 9
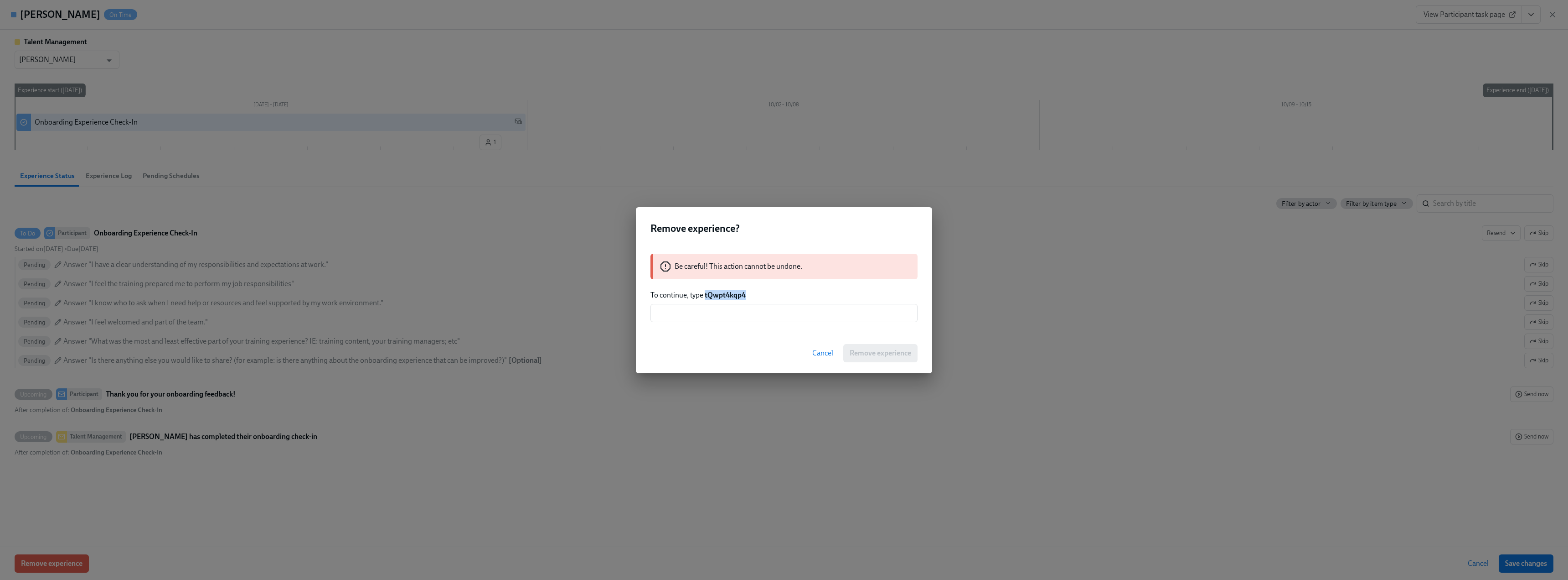
drag, startPoint x: 751, startPoint y: 295, endPoint x: 705, endPoint y: 294, distance: 46.0
click at [705, 294] on p "To continue, type tQwpt4kqp4" at bounding box center [784, 295] width 267 height 10
copy strong "tQwpt4kqp4"
click at [799, 321] on input "text" at bounding box center [784, 313] width 267 height 18
paste input "tQwpt4kqp4"
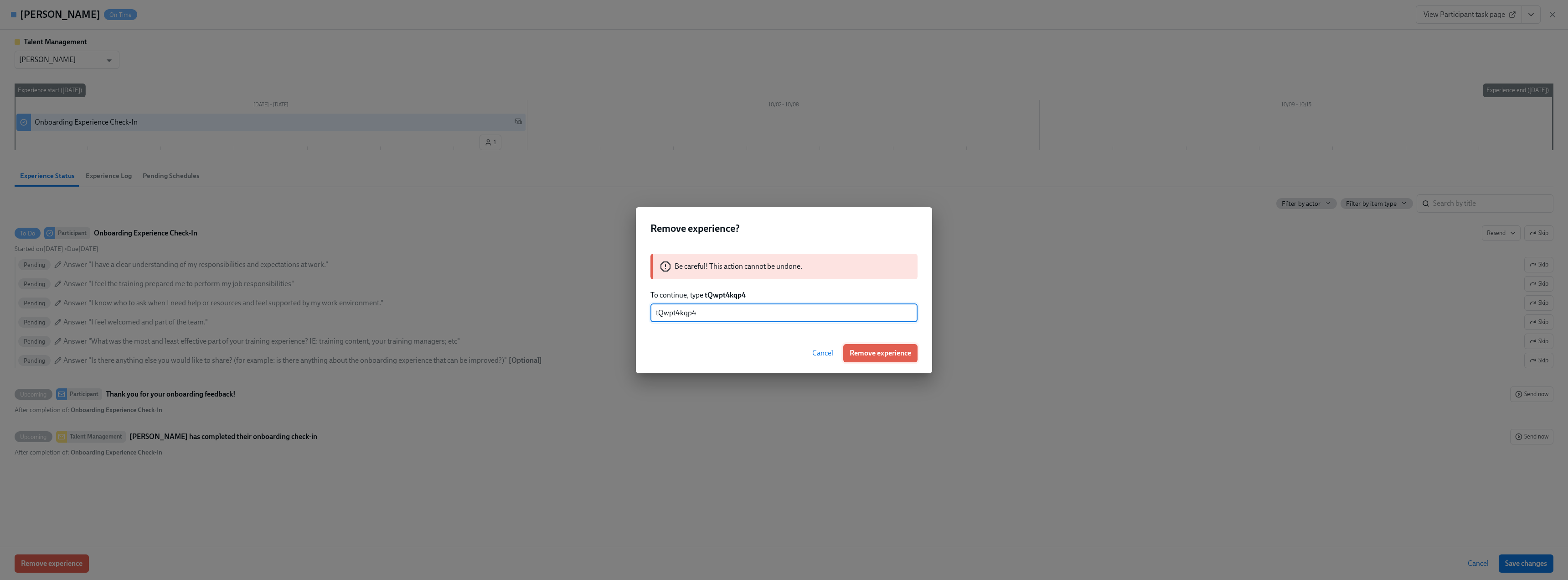
type input "tQwpt4kqp4"
click at [888, 350] on span "Remove experience" at bounding box center [881, 353] width 61 height 9
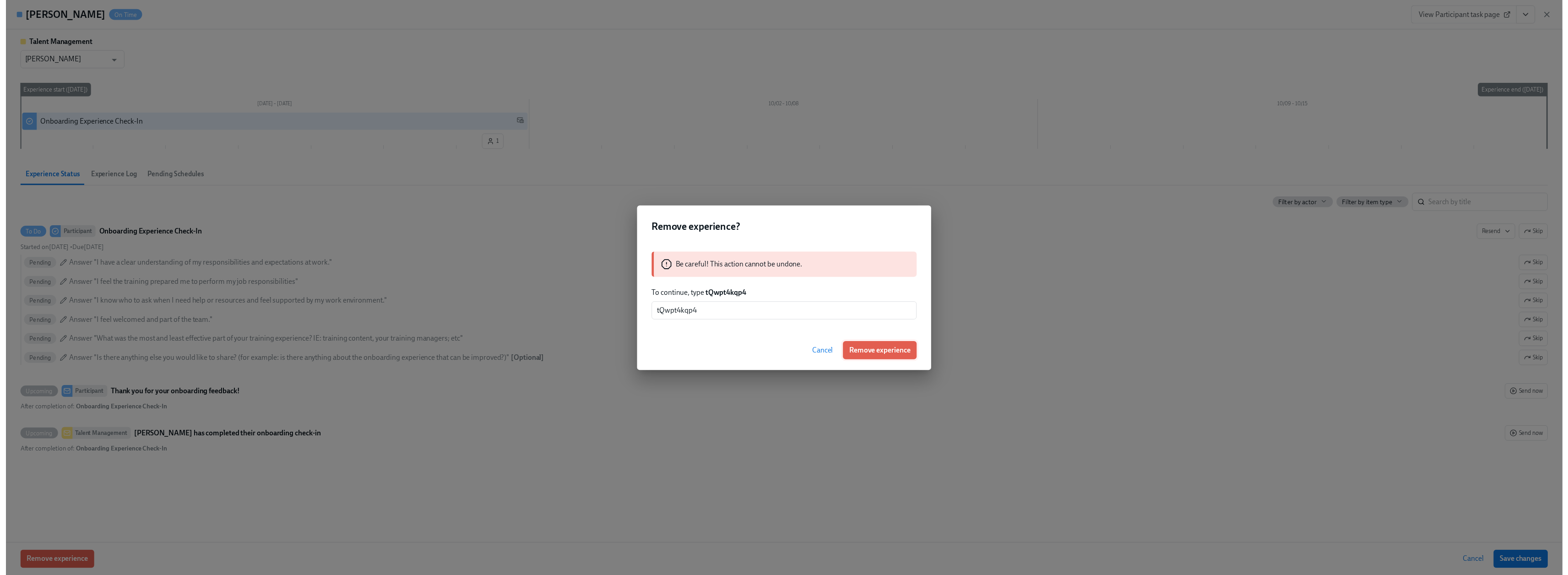
scroll to position [243, 0]
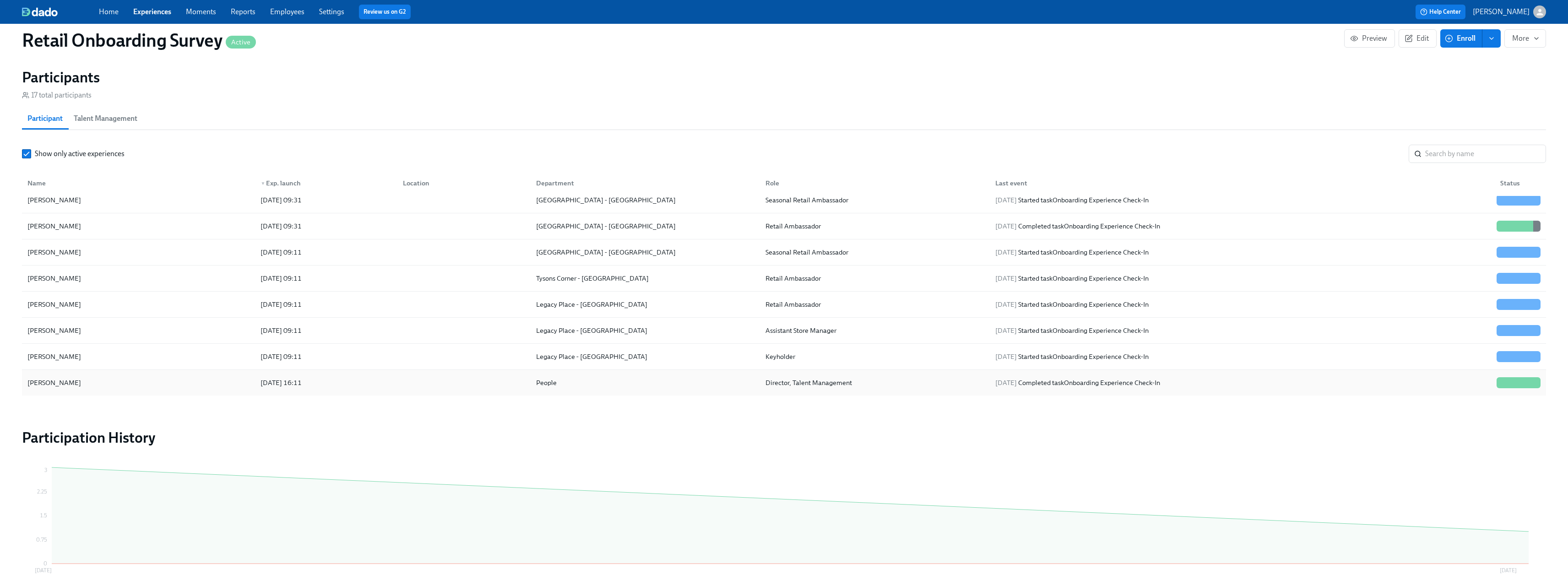
click at [104, 375] on div "[PERSON_NAME]" at bounding box center [139, 382] width 229 height 18
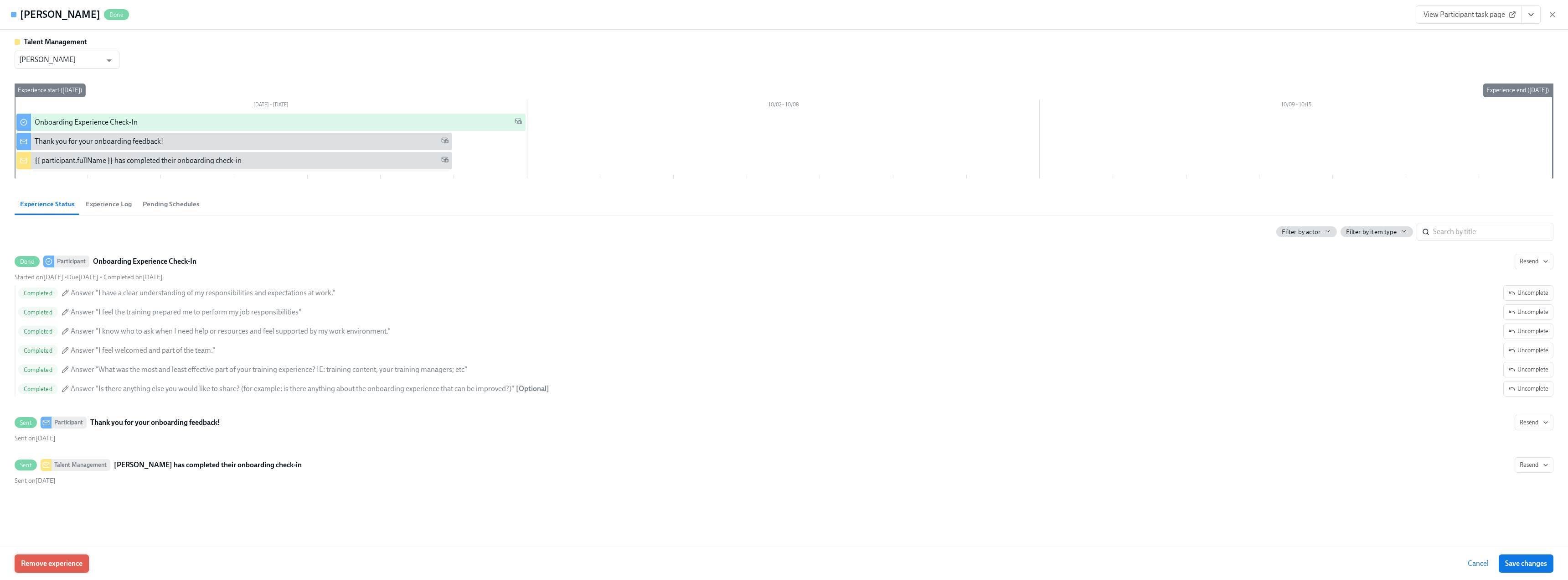
click at [57, 566] on span "Remove experience" at bounding box center [51, 562] width 61 height 9
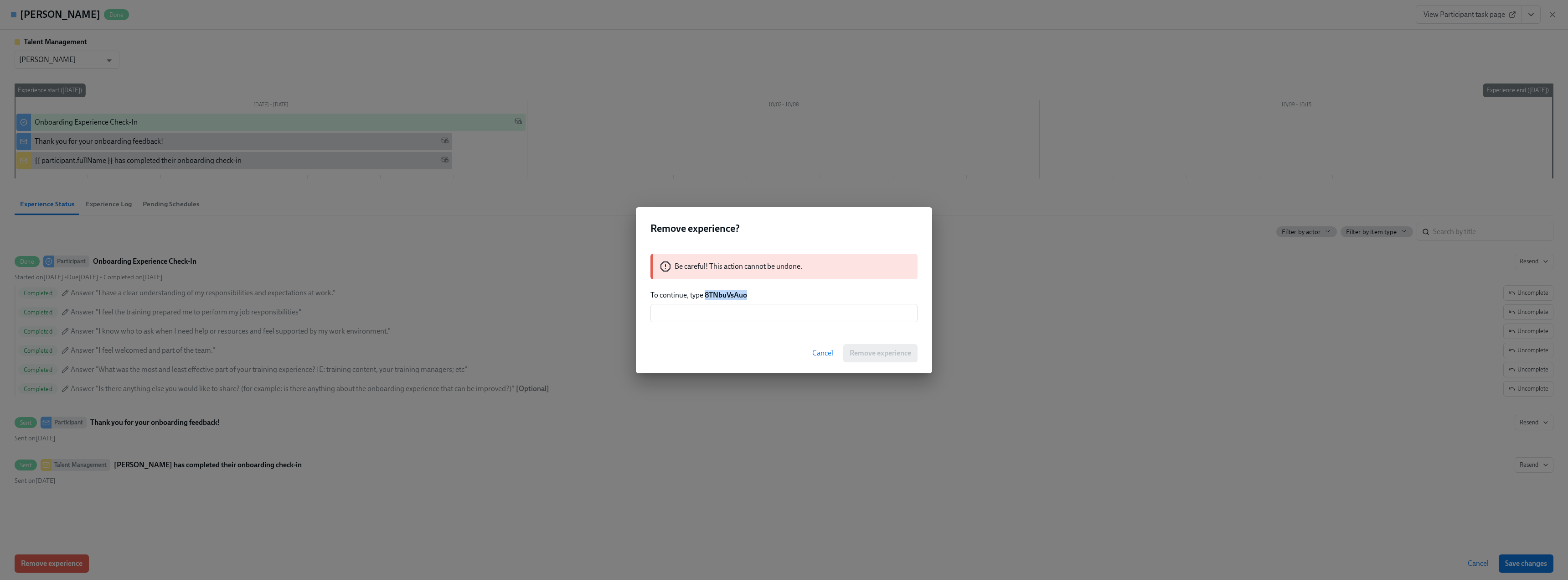
drag, startPoint x: 751, startPoint y: 293, endPoint x: 704, endPoint y: 293, distance: 47.0
click at [704, 293] on p "To continue, type 8TNbuVsAuo" at bounding box center [784, 295] width 267 height 10
copy strong "8TNbuVsAuo"
click at [707, 313] on input "text" at bounding box center [784, 313] width 267 height 18
paste input "8TNbuVsAuo"
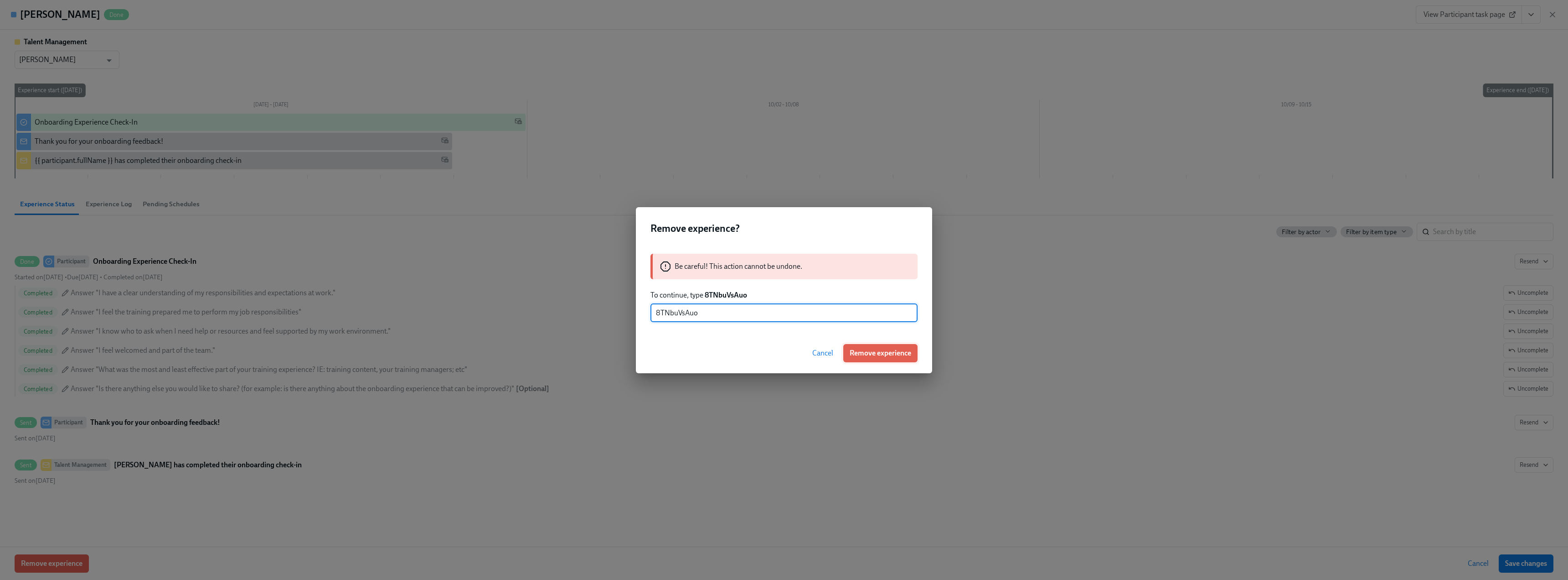
type input "8TNbuVsAuo"
click at [878, 352] on span "Remove experience" at bounding box center [881, 353] width 61 height 9
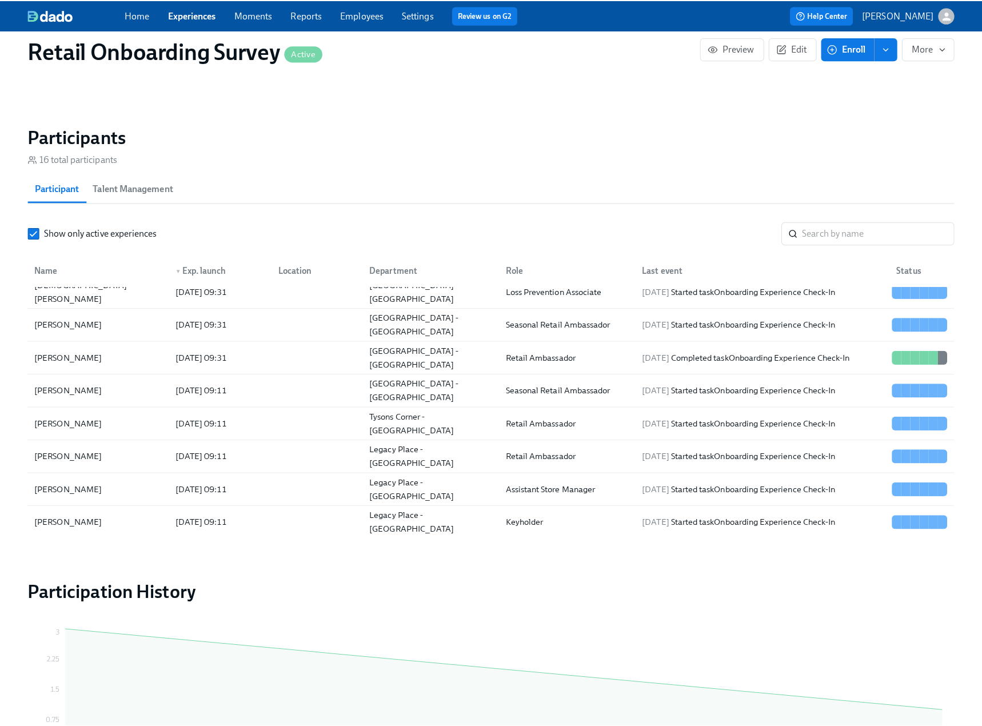
scroll to position [100, 0]
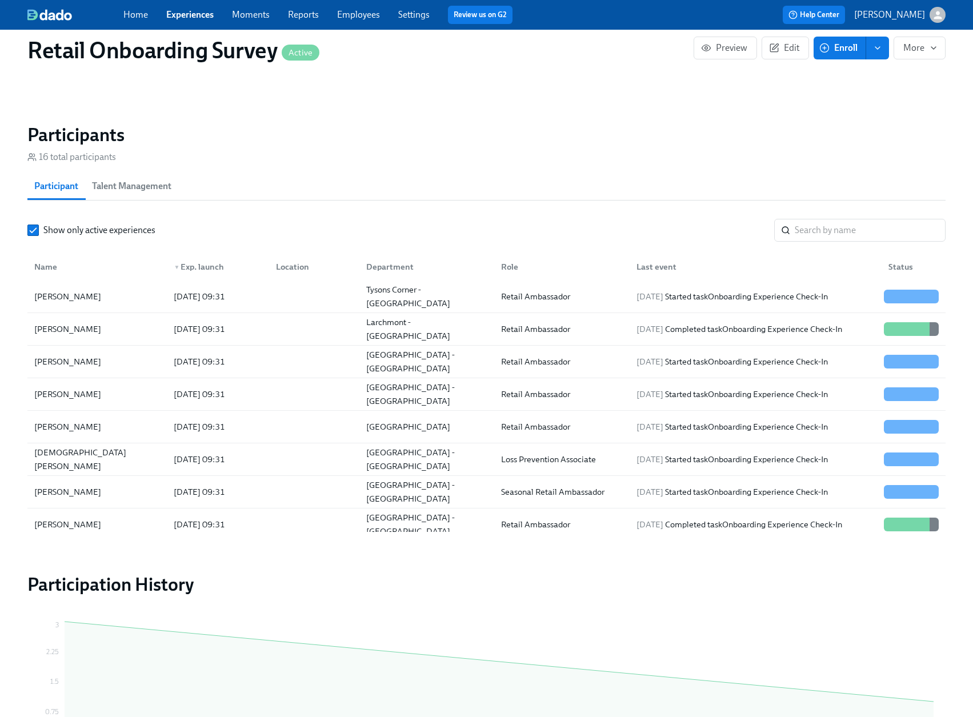
click at [875, 47] on icon "enroll" at bounding box center [877, 47] width 9 height 9
click at [854, 72] on span "Enroll manually" at bounding box center [848, 76] width 65 height 13
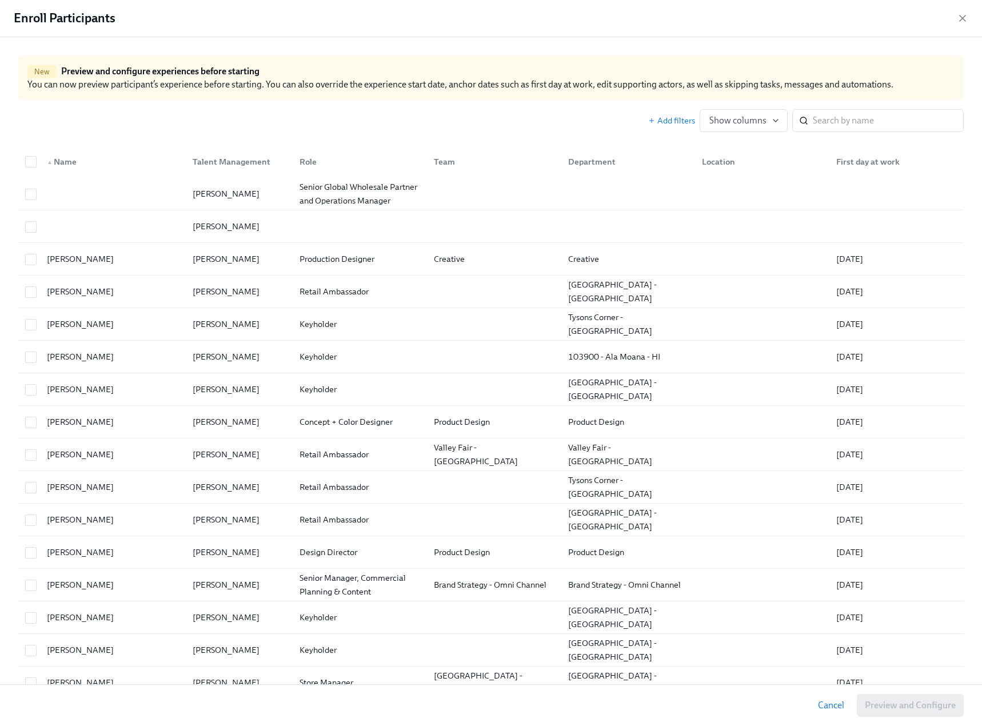
click at [859, 163] on div "First day at work" at bounding box center [868, 162] width 73 height 14
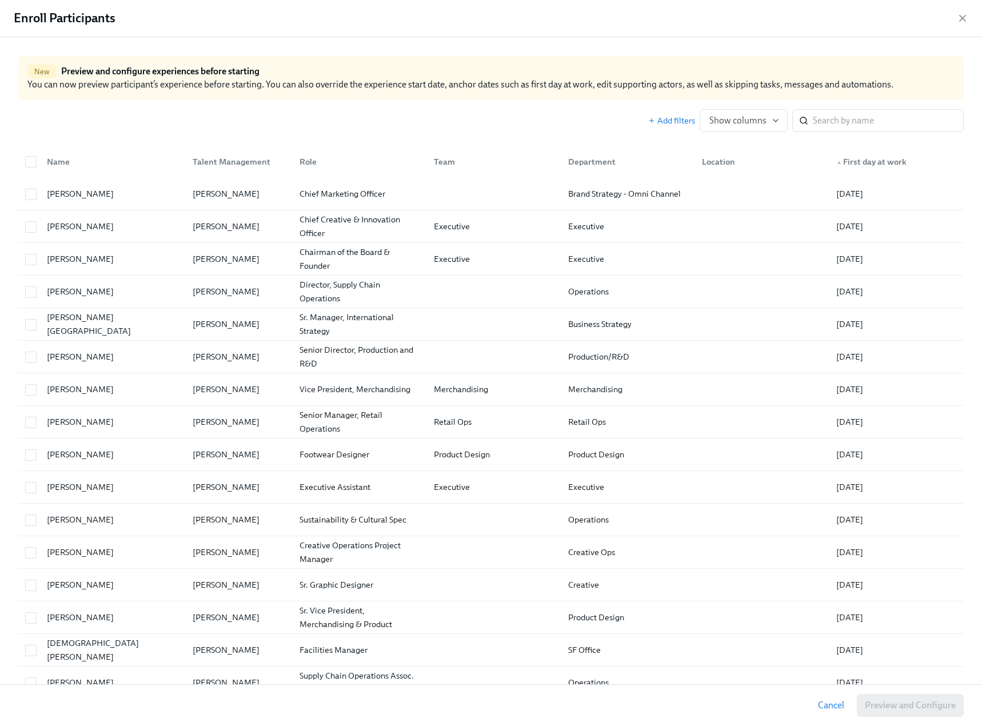
click at [859, 160] on div "▲ First day at work" at bounding box center [871, 162] width 79 height 14
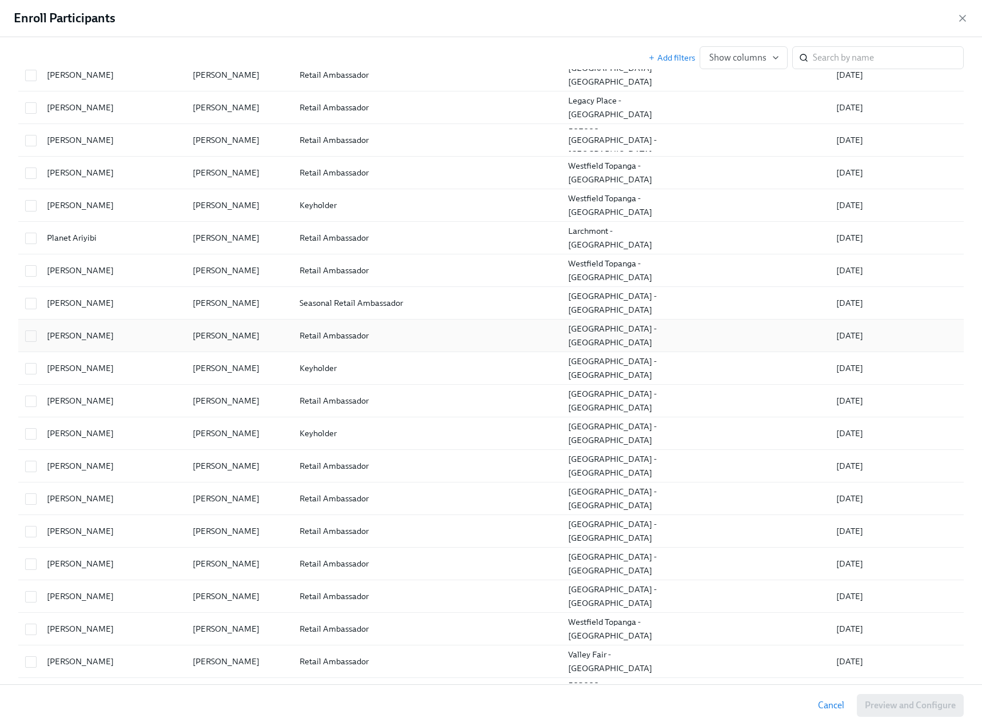
scroll to position [1938, 0]
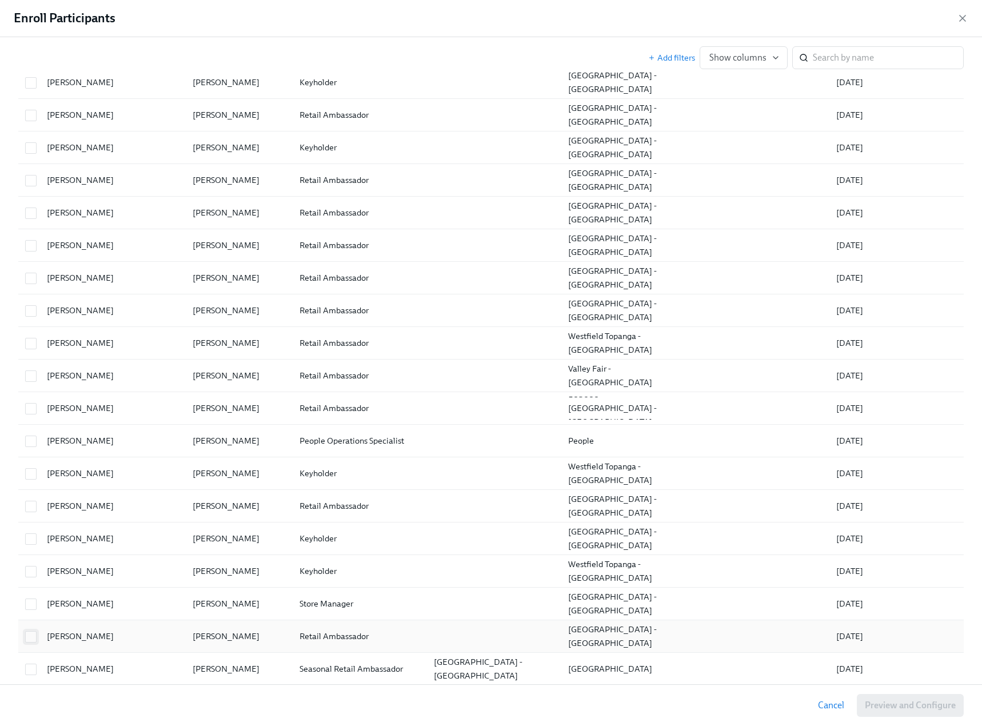
click at [31, 633] on input "checkbox" at bounding box center [31, 637] width 10 height 10
checkbox input "true"
click at [30, 602] on input "checkbox" at bounding box center [31, 604] width 10 height 10
checkbox input "true"
click at [31, 568] on input "checkbox" at bounding box center [31, 571] width 10 height 10
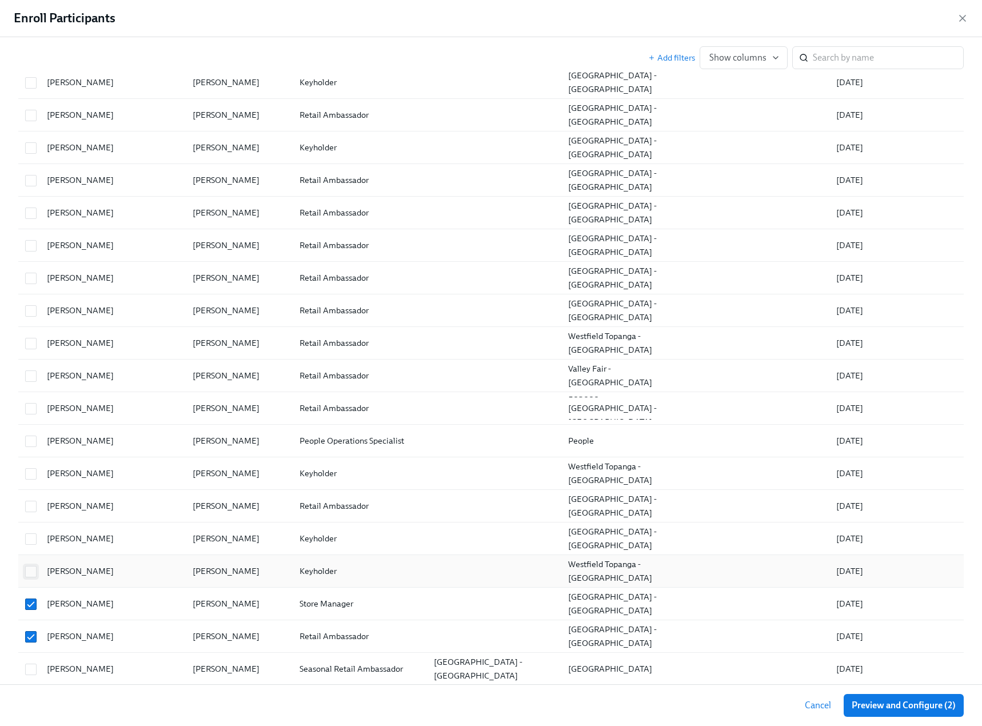
checkbox input "true"
click at [35, 534] on input "checkbox" at bounding box center [31, 539] width 10 height 10
checkbox input "true"
click at [31, 504] on input "checkbox" at bounding box center [31, 506] width 10 height 10
checkbox input "true"
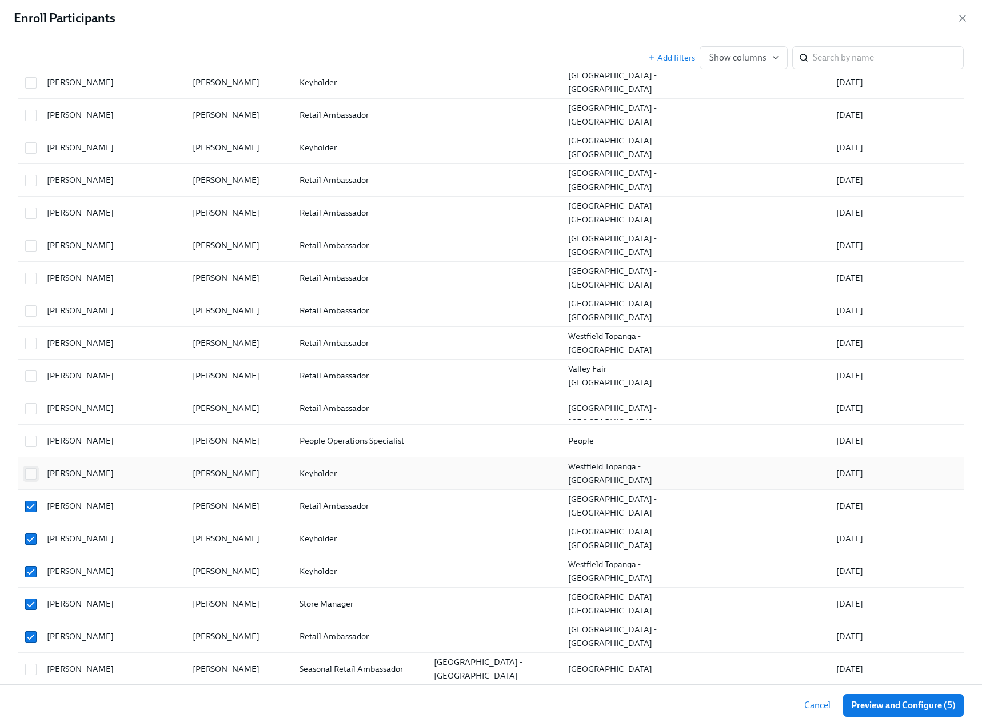
click at [33, 475] on input "checkbox" at bounding box center [31, 474] width 10 height 10
checkbox input "true"
click at [29, 442] on input "checkbox" at bounding box center [31, 441] width 10 height 10
checkbox input "false"
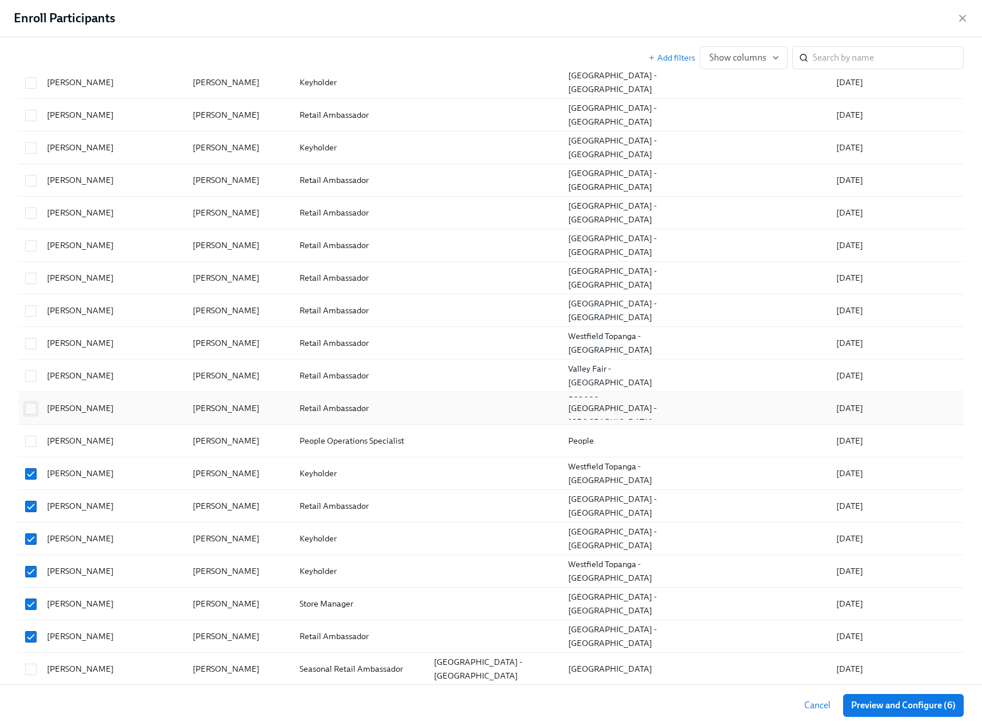
click at [33, 410] on input "checkbox" at bounding box center [31, 409] width 10 height 10
click at [34, 406] on input "checkbox" at bounding box center [31, 409] width 10 height 10
checkbox input "false"
click at [33, 381] on input "checkbox" at bounding box center [31, 376] width 10 height 10
checkbox input "true"
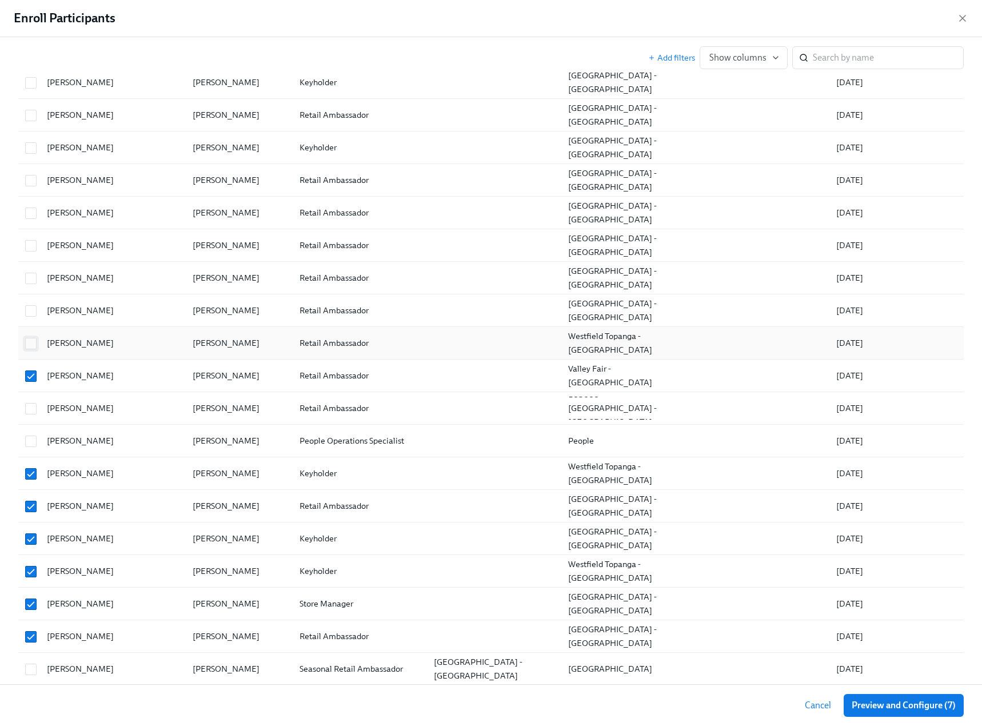
click at [35, 347] on input "checkbox" at bounding box center [31, 343] width 10 height 10
checkbox input "true"
click at [31, 311] on input "checkbox" at bounding box center [31, 311] width 10 height 10
checkbox input "true"
click at [35, 279] on input "checkbox" at bounding box center [31, 278] width 10 height 10
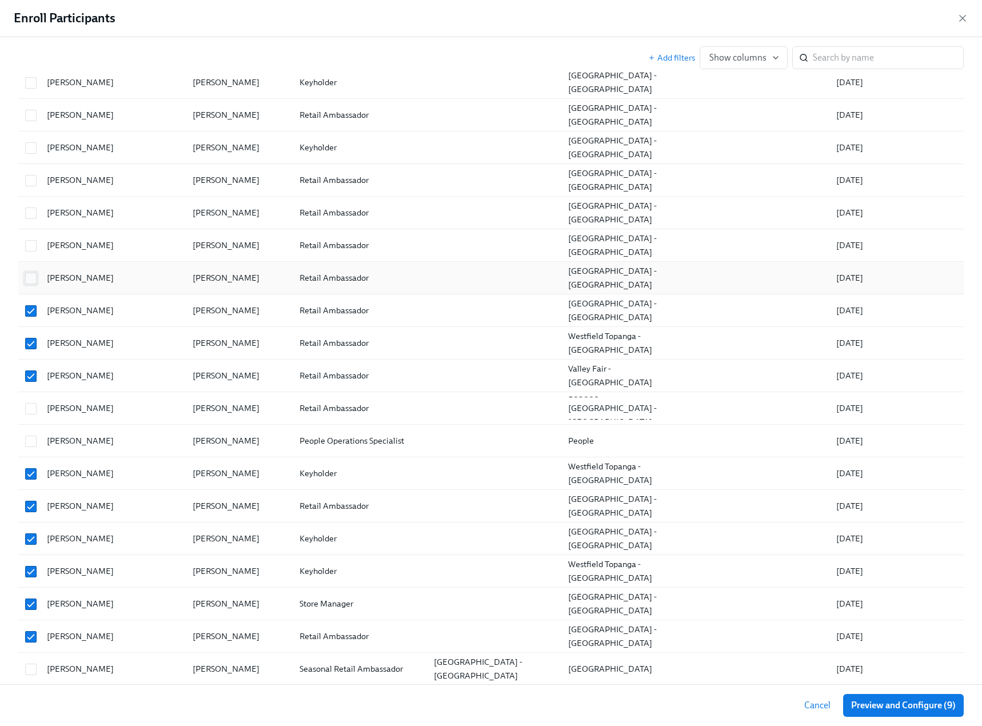
checkbox input "true"
click at [38, 249] on div "[PERSON_NAME]" at bounding box center [111, 245] width 146 height 23
checkbox input "true"
click at [30, 210] on input "checkbox" at bounding box center [31, 213] width 10 height 10
checkbox input "true"
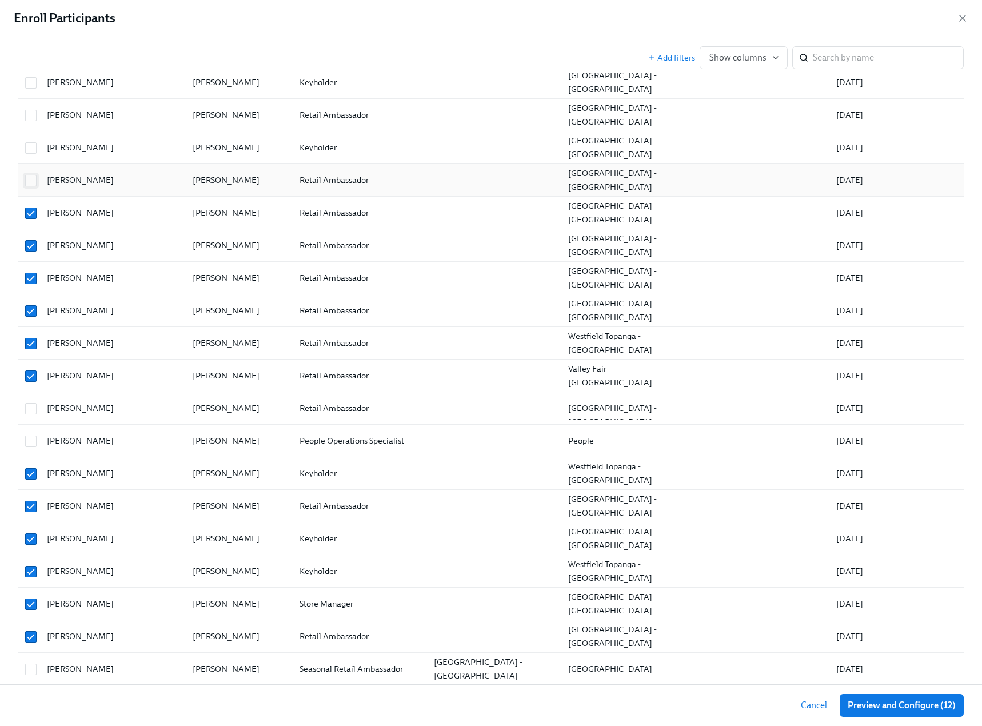
click at [30, 180] on input "checkbox" at bounding box center [31, 180] width 10 height 10
checkbox input "true"
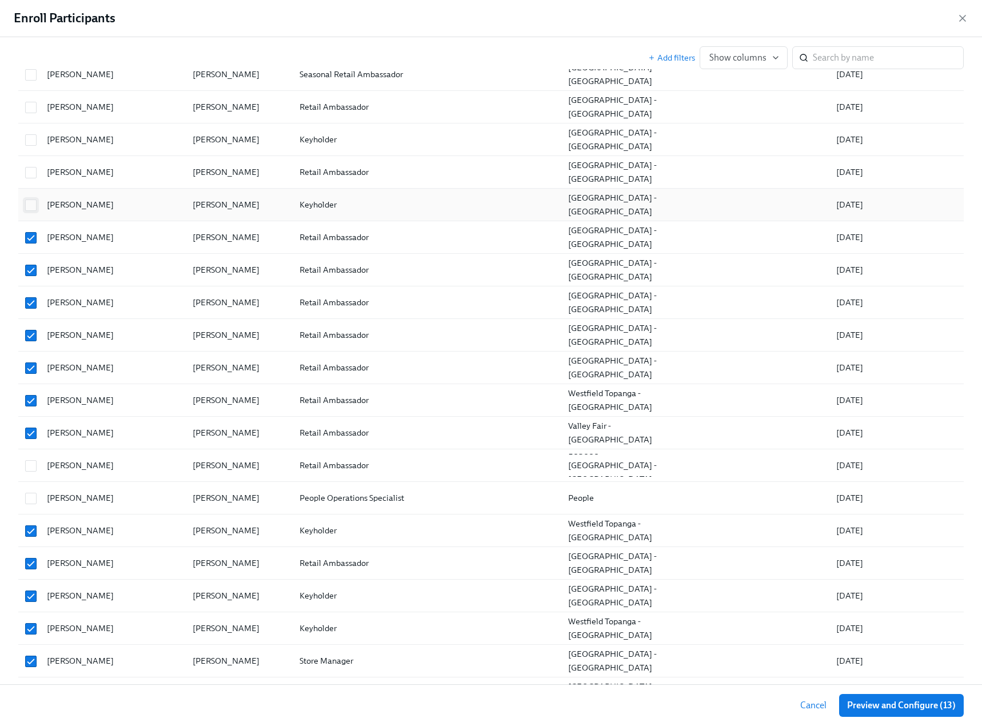
click at [33, 203] on input "checkbox" at bounding box center [31, 205] width 10 height 10
checkbox input "true"
click at [33, 175] on input "checkbox" at bounding box center [31, 172] width 10 height 10
checkbox input "true"
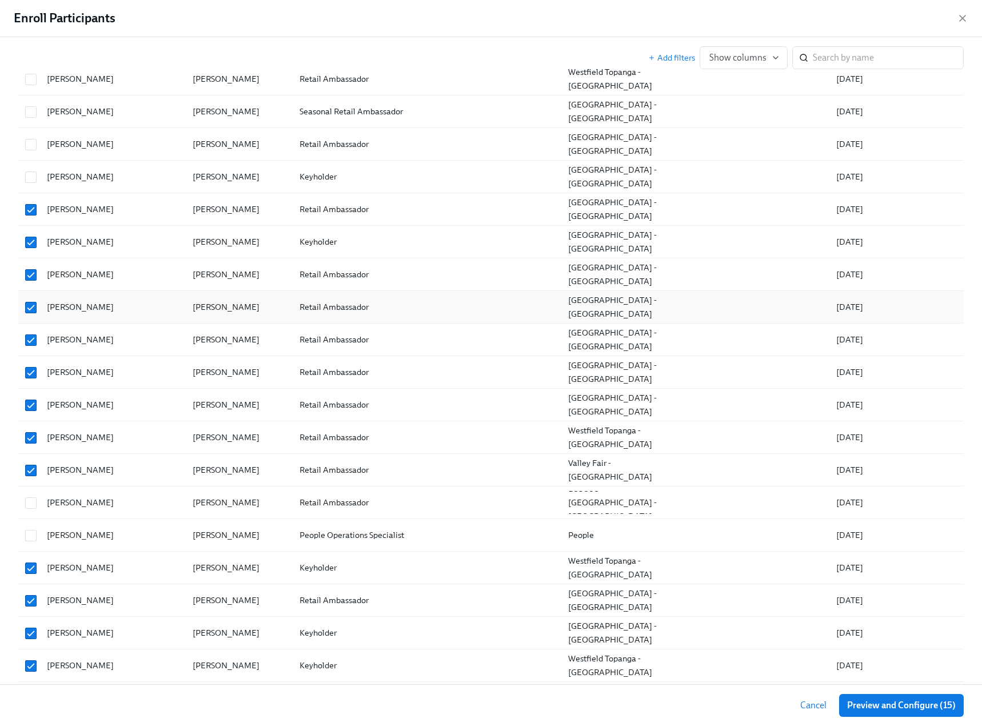
scroll to position [1767, 0]
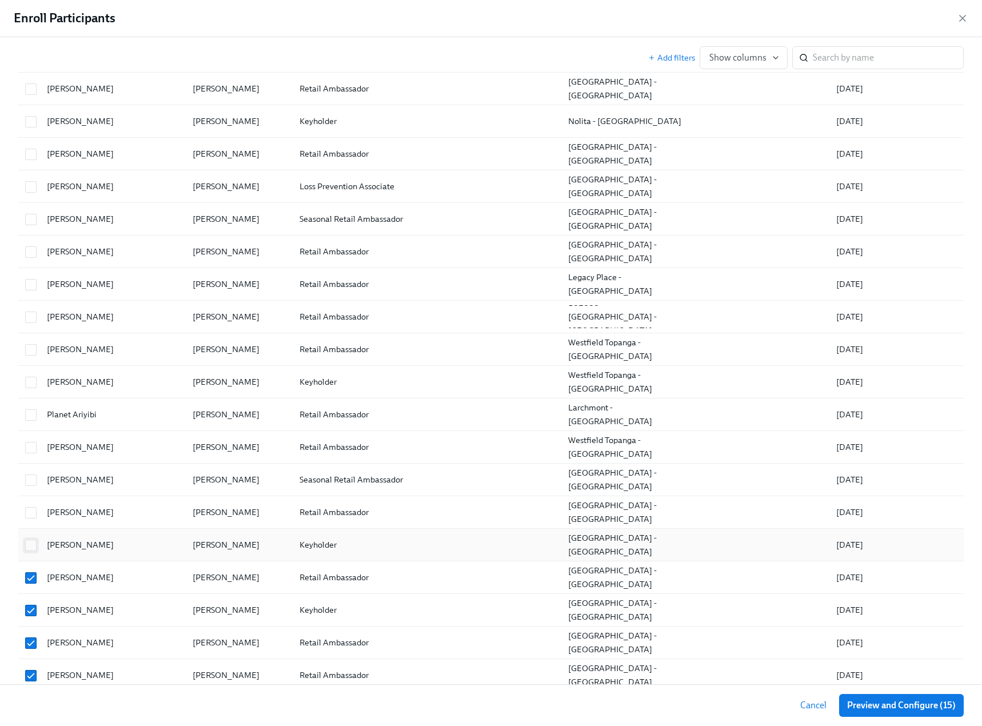
click at [33, 545] on input "checkbox" at bounding box center [31, 545] width 10 height 10
checkbox input "true"
click at [29, 517] on input "checkbox" at bounding box center [31, 513] width 10 height 10
checkbox input "true"
click at [33, 484] on input "checkbox" at bounding box center [31, 480] width 10 height 10
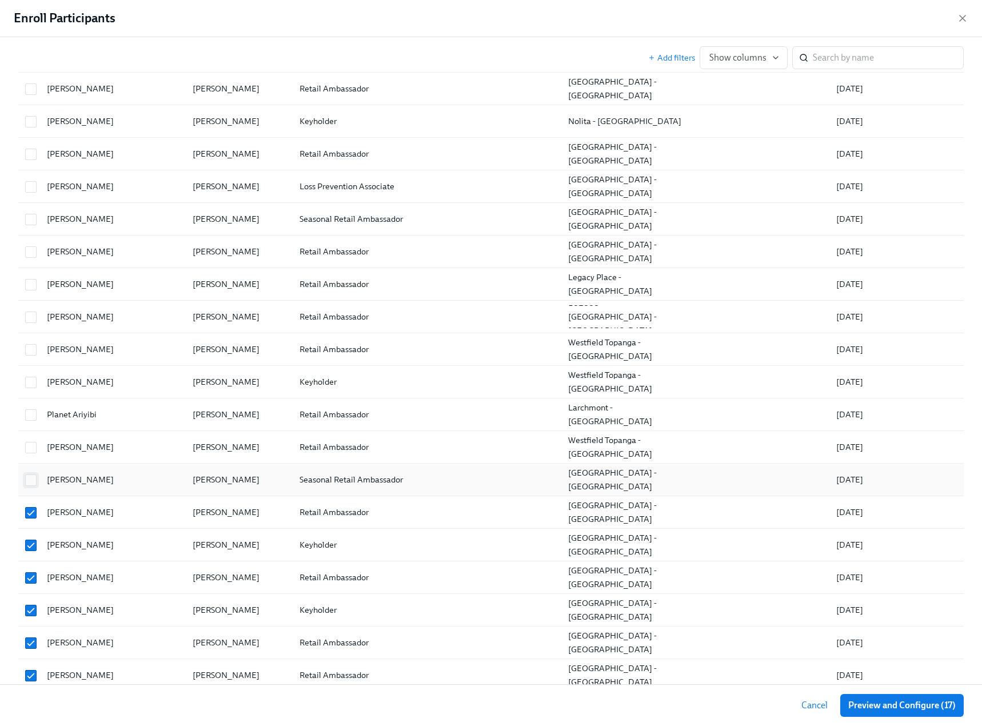
checkbox input "true"
click at [35, 449] on input "checkbox" at bounding box center [31, 447] width 10 height 10
checkbox input "true"
click at [29, 416] on input "checkbox" at bounding box center [31, 415] width 10 height 10
checkbox input "true"
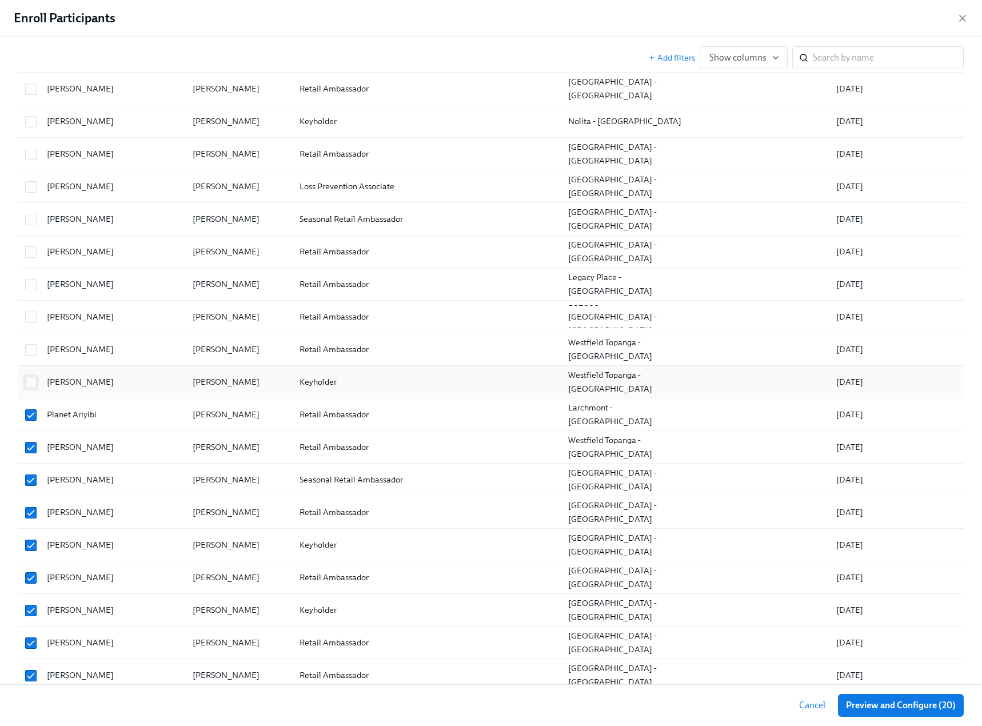
click at [30, 384] on input "checkbox" at bounding box center [31, 382] width 10 height 10
checkbox input "true"
click at [31, 352] on input "checkbox" at bounding box center [31, 350] width 10 height 10
checkbox input "true"
click at [30, 284] on input "checkbox" at bounding box center [31, 285] width 10 height 10
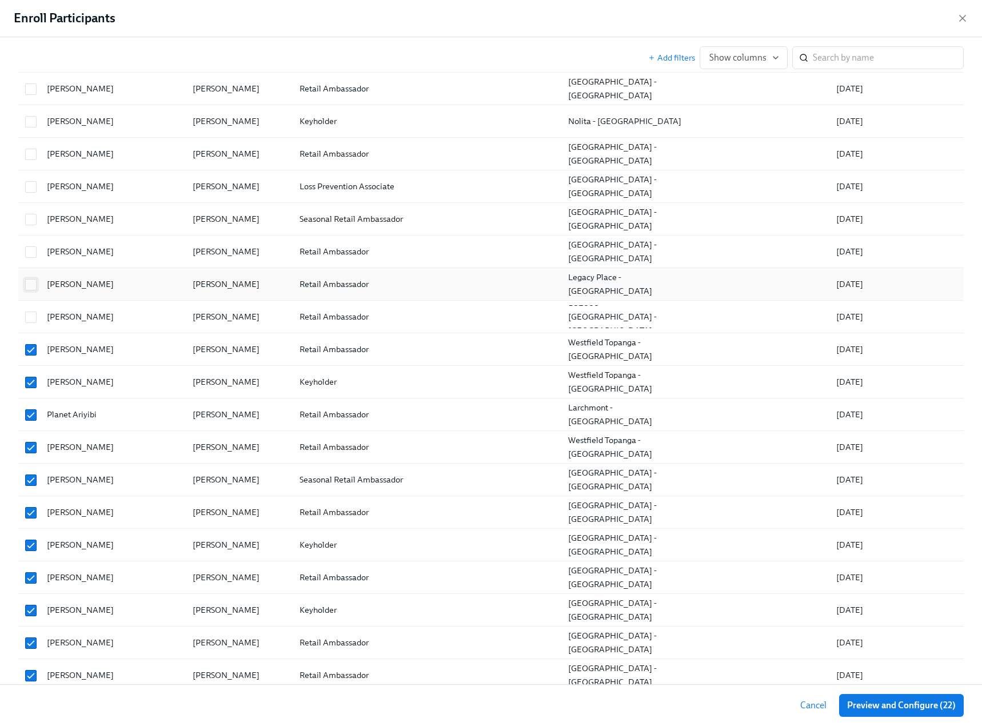
checkbox input "true"
click at [30, 256] on input "checkbox" at bounding box center [31, 252] width 10 height 10
checkbox input "true"
click at [33, 217] on input "checkbox" at bounding box center [31, 219] width 10 height 10
click at [34, 221] on input "checkbox" at bounding box center [31, 219] width 10 height 10
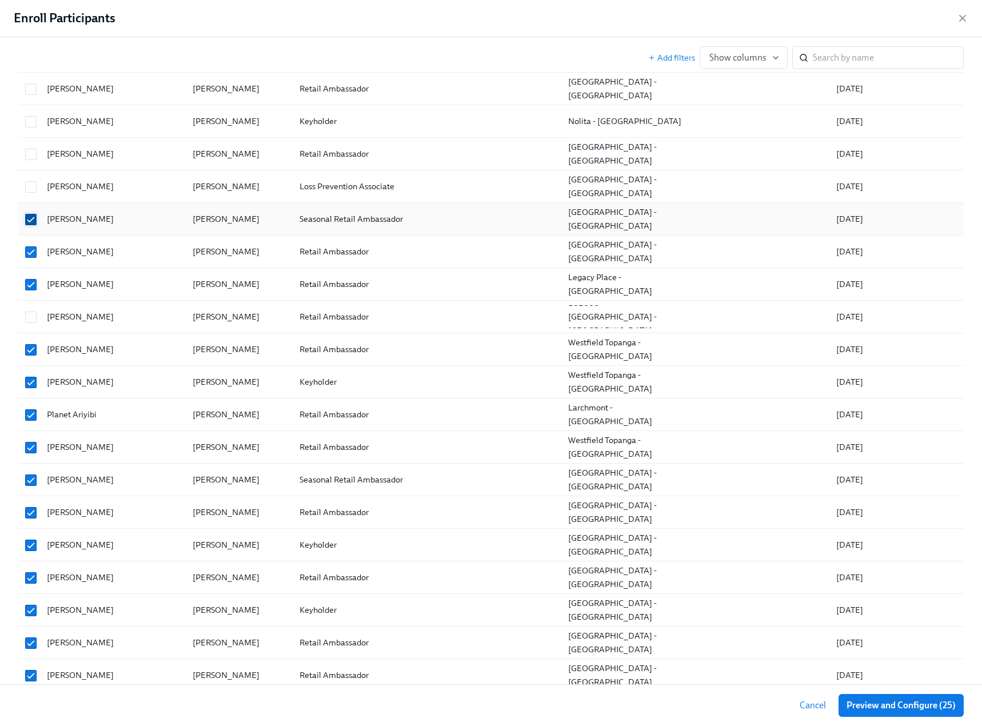
checkbox input "false"
click at [31, 253] on input "checkbox" at bounding box center [31, 252] width 10 height 10
checkbox input "false"
click at [31, 282] on input "checkbox" at bounding box center [31, 285] width 10 height 10
checkbox input "false"
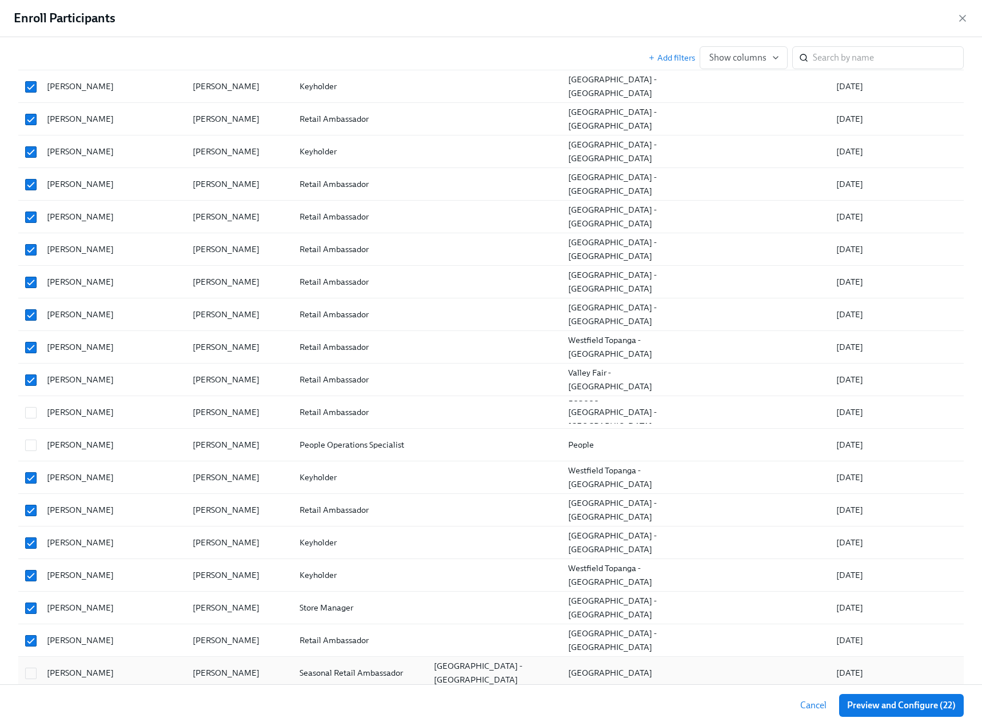
scroll to position [1990, 0]
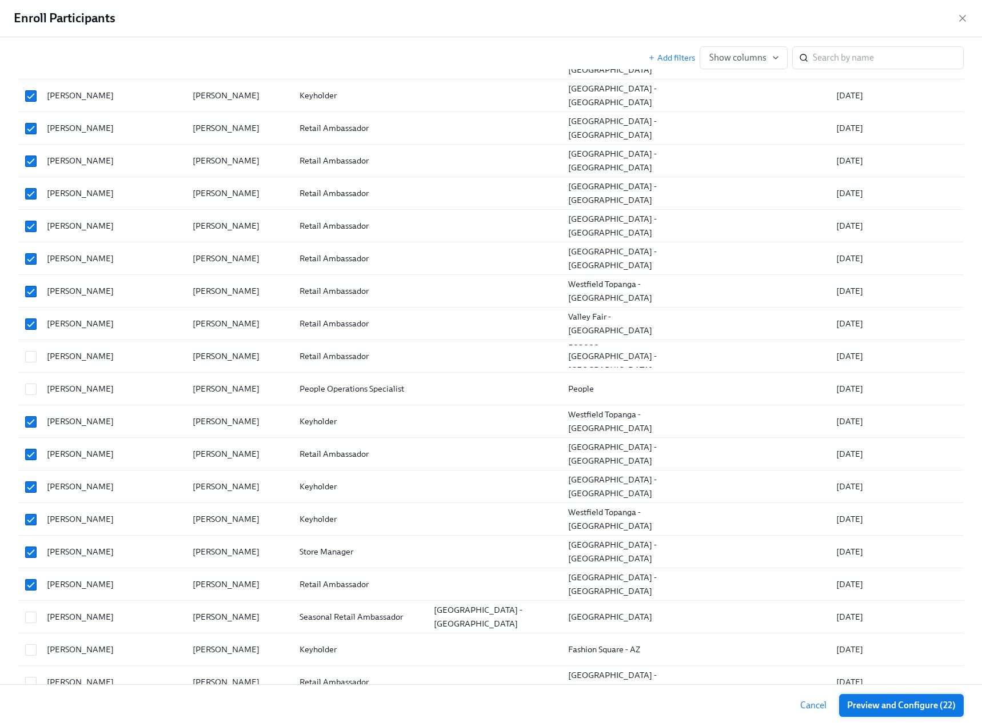
click at [893, 706] on span "Preview and Configure (22)" at bounding box center [901, 705] width 109 height 11
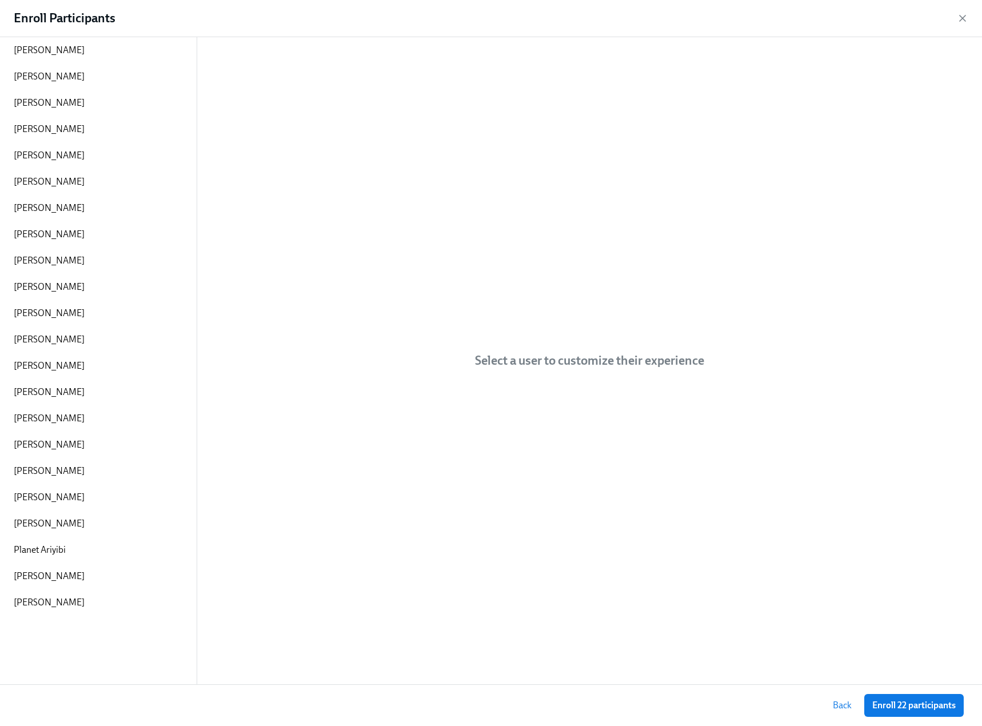
click at [893, 706] on span "Enroll 22 participants" at bounding box center [913, 705] width 83 height 11
